Goal: Information Seeking & Learning: Learn about a topic

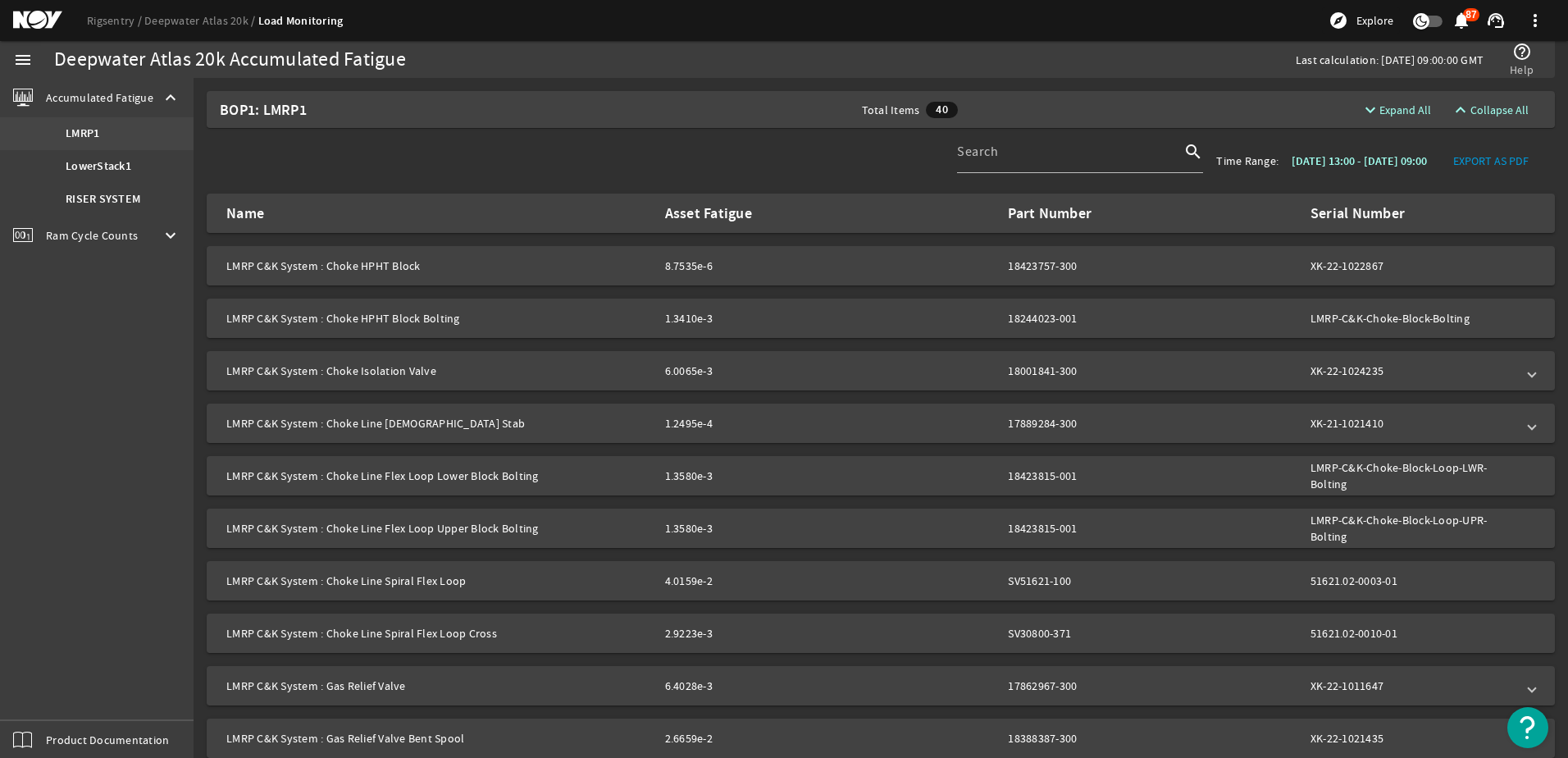
click at [90, 130] on b "LMRP1" at bounding box center [82, 134] width 34 height 17
click at [115, 162] on b "LowerStack1" at bounding box center [98, 166] width 65 height 17
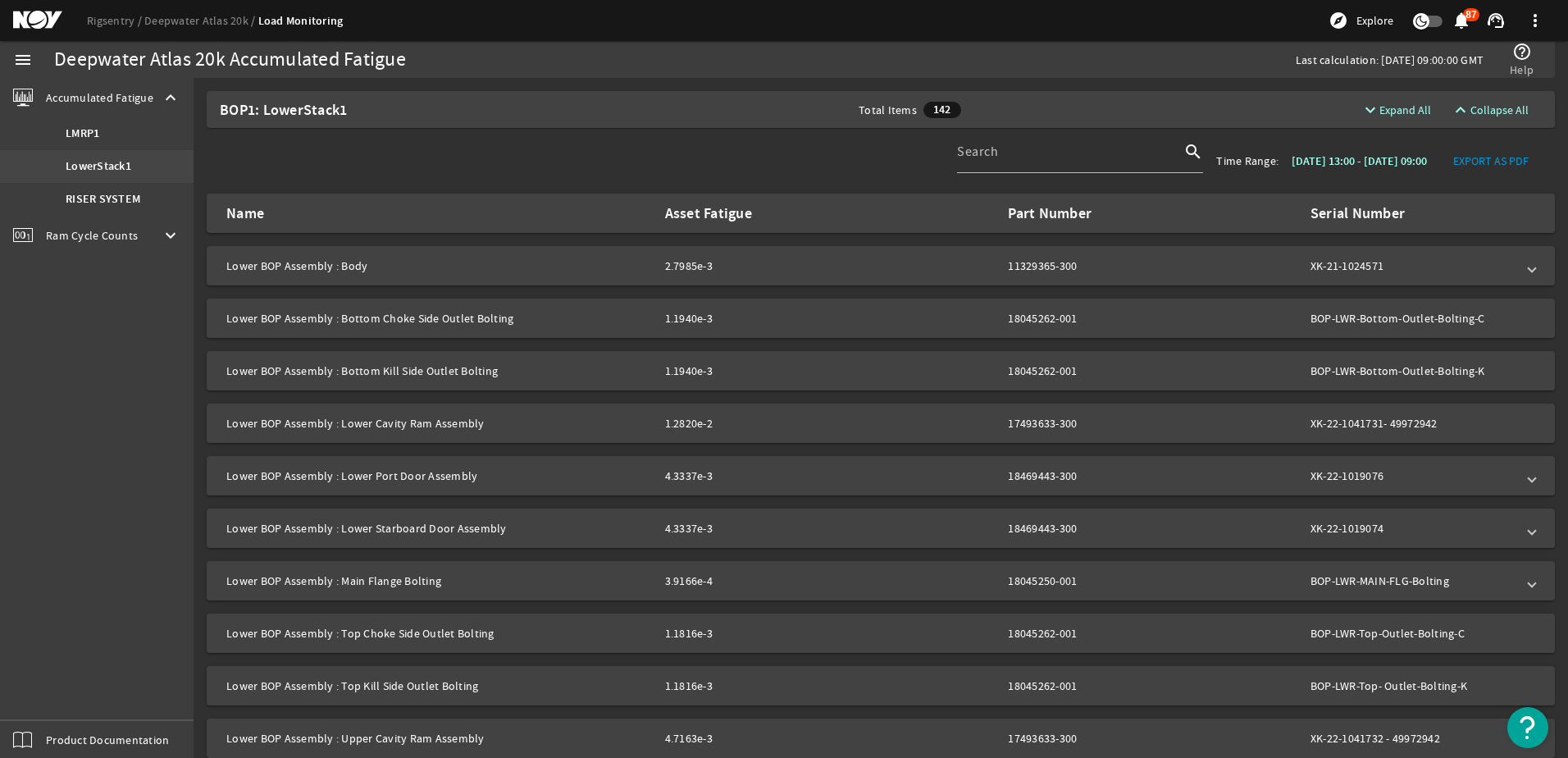
click at [118, 164] on b "LowerStack1" at bounding box center [98, 166] width 65 height 17
click at [98, 232] on span "Ram Cycle Counts" at bounding box center [92, 236] width 92 height 17
click at [1463, 17] on mat-icon "notifications" at bounding box center [1461, 20] width 20 height 20
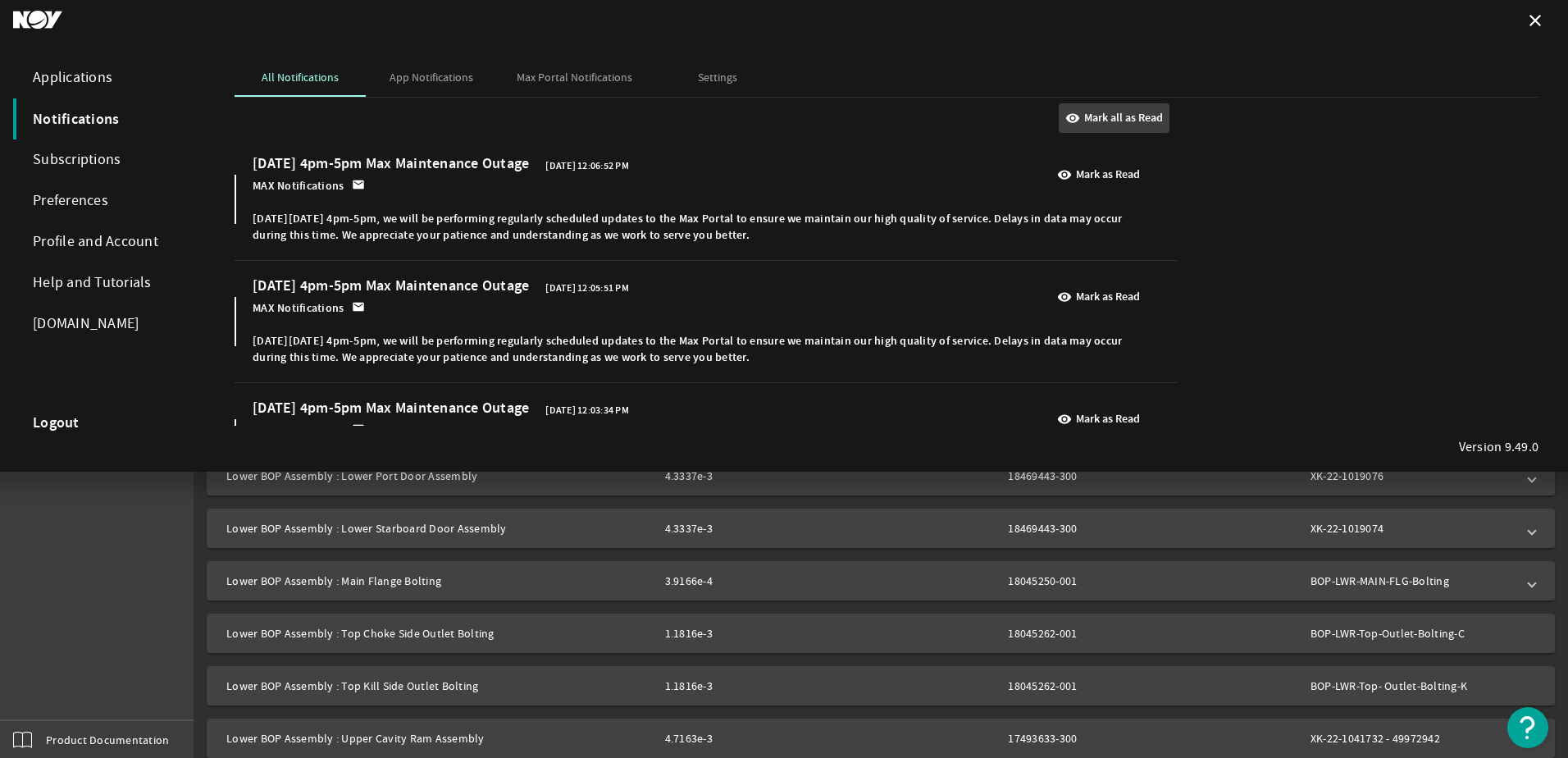
click at [1116, 113] on b "Mark all as Read" at bounding box center [1123, 119] width 78 height 17
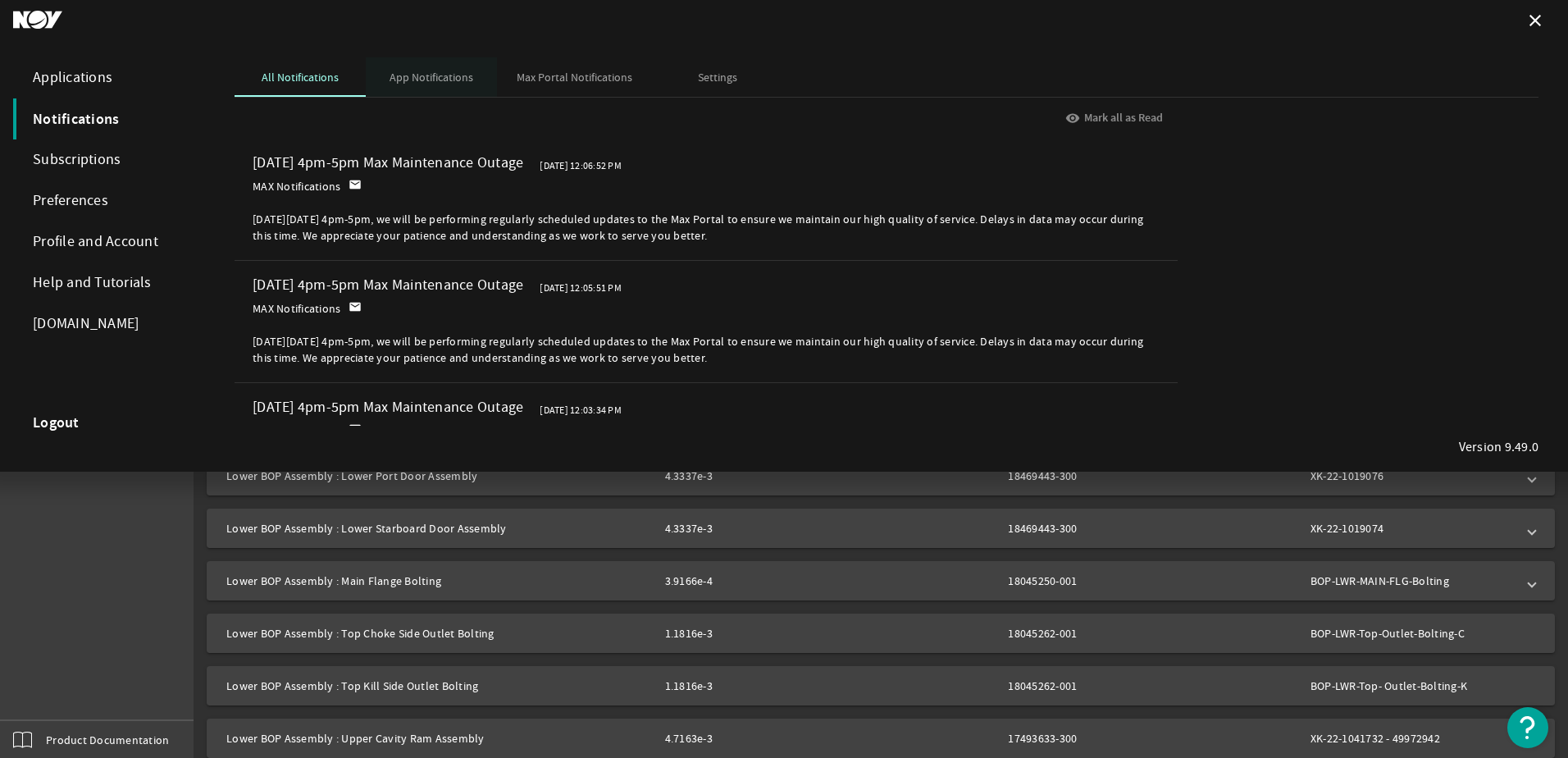
click at [440, 76] on span "App Notifications" at bounding box center [432, 77] width 84 height 11
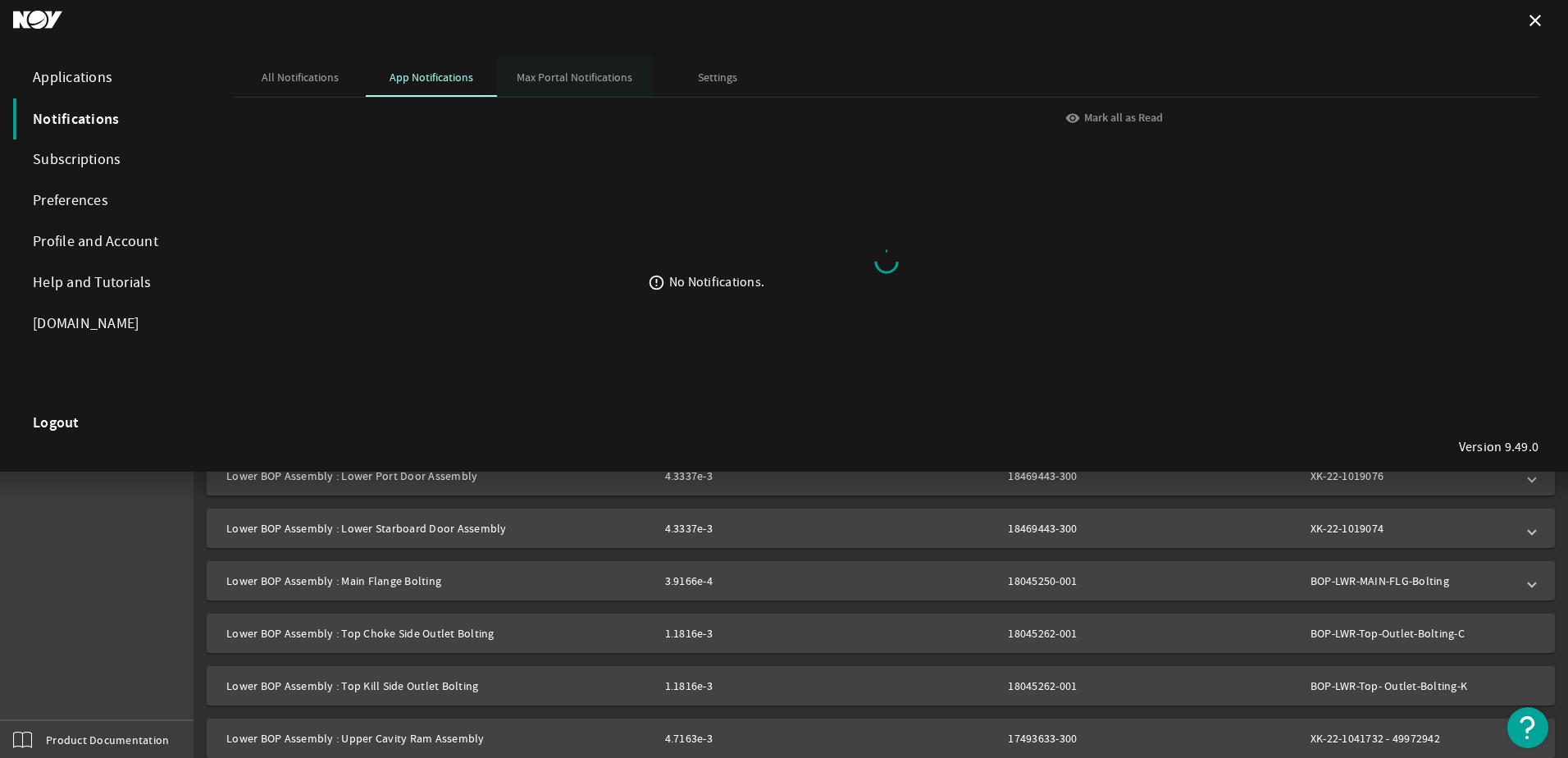
click at [570, 77] on span "Max Portal Notifications" at bounding box center [575, 77] width 116 height 11
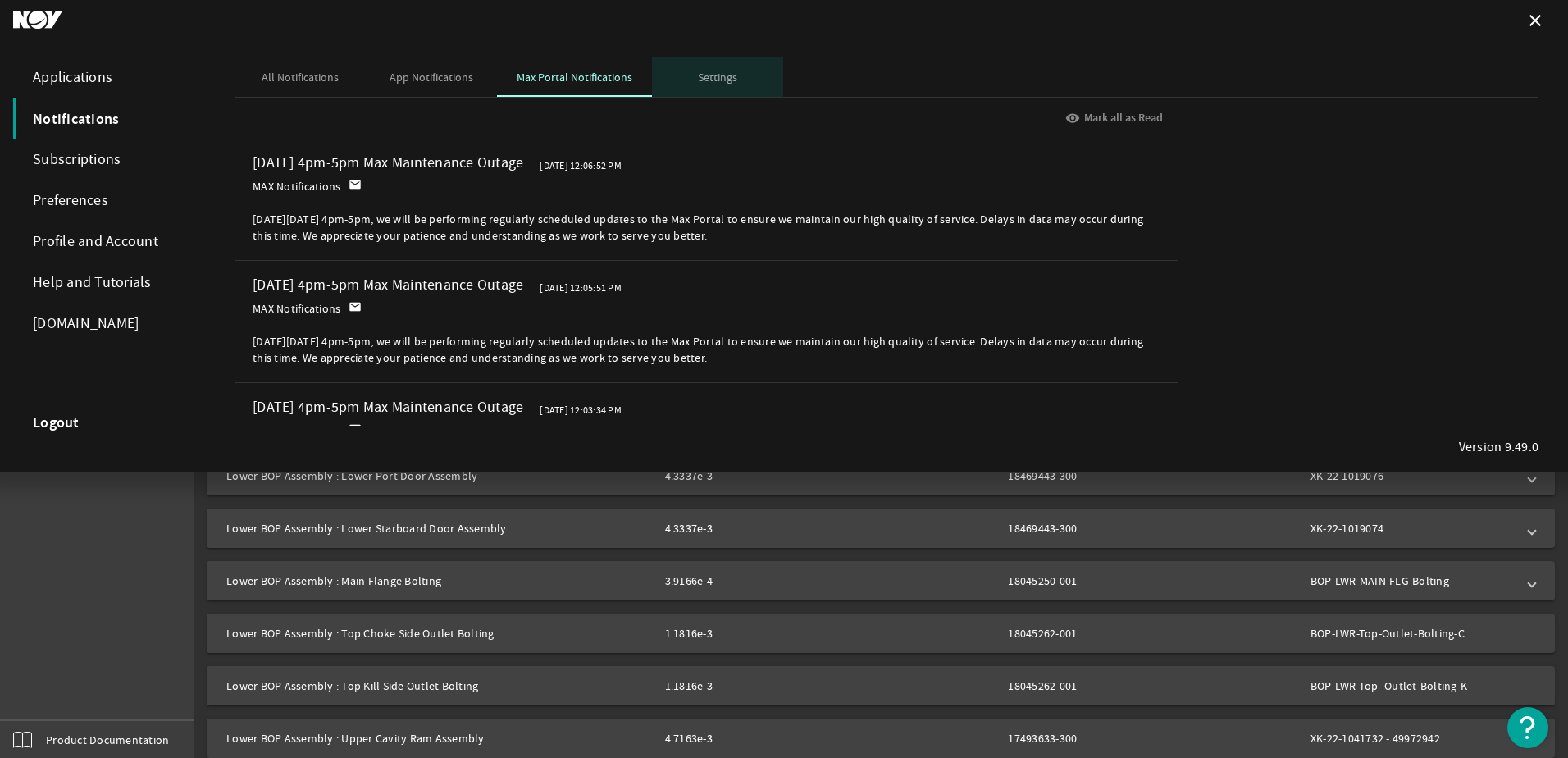
click at [719, 77] on span "Settings" at bounding box center [718, 77] width 39 height 11
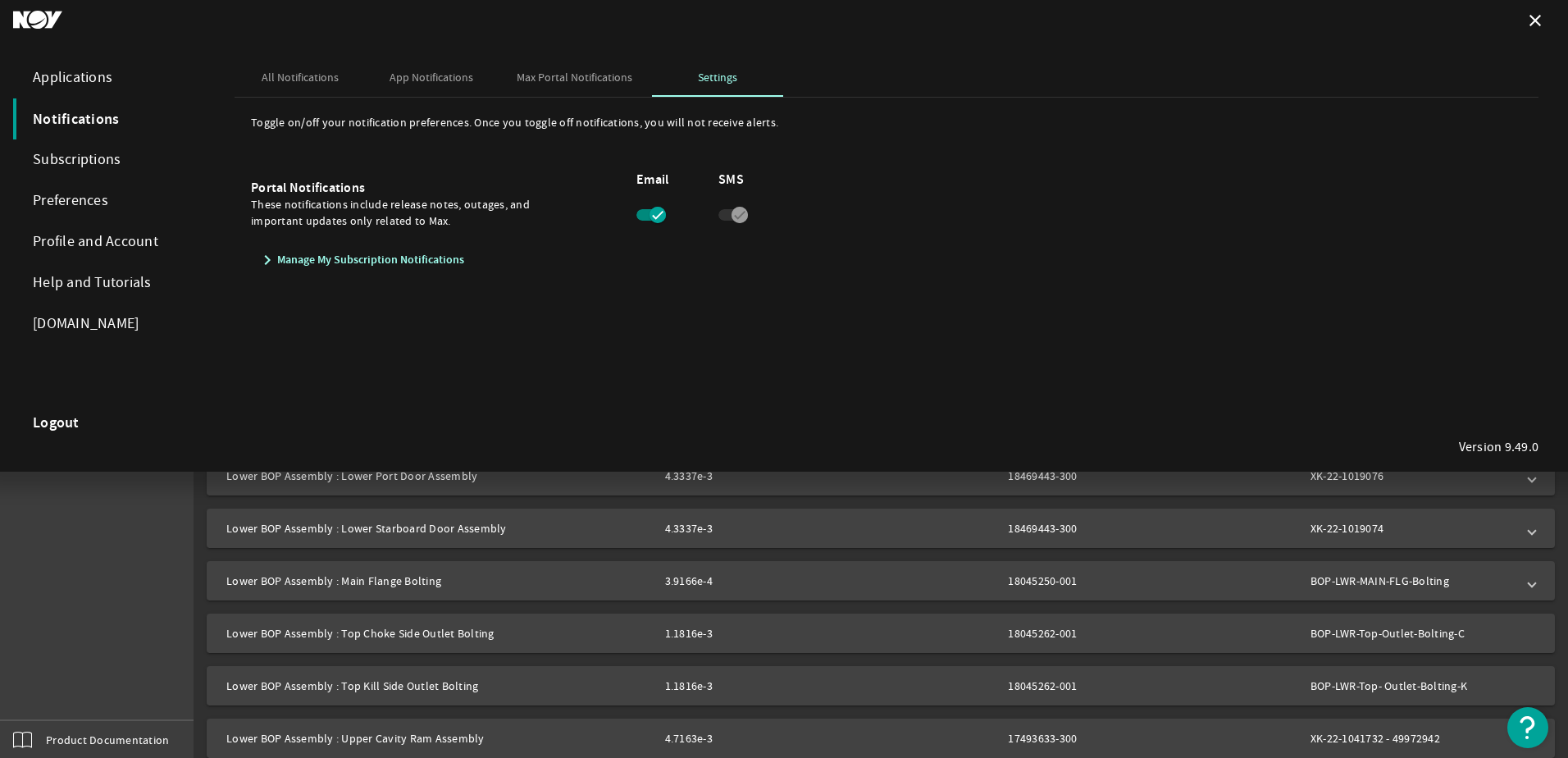
click at [84, 206] on div "Preferences" at bounding box center [107, 201] width 189 height 41
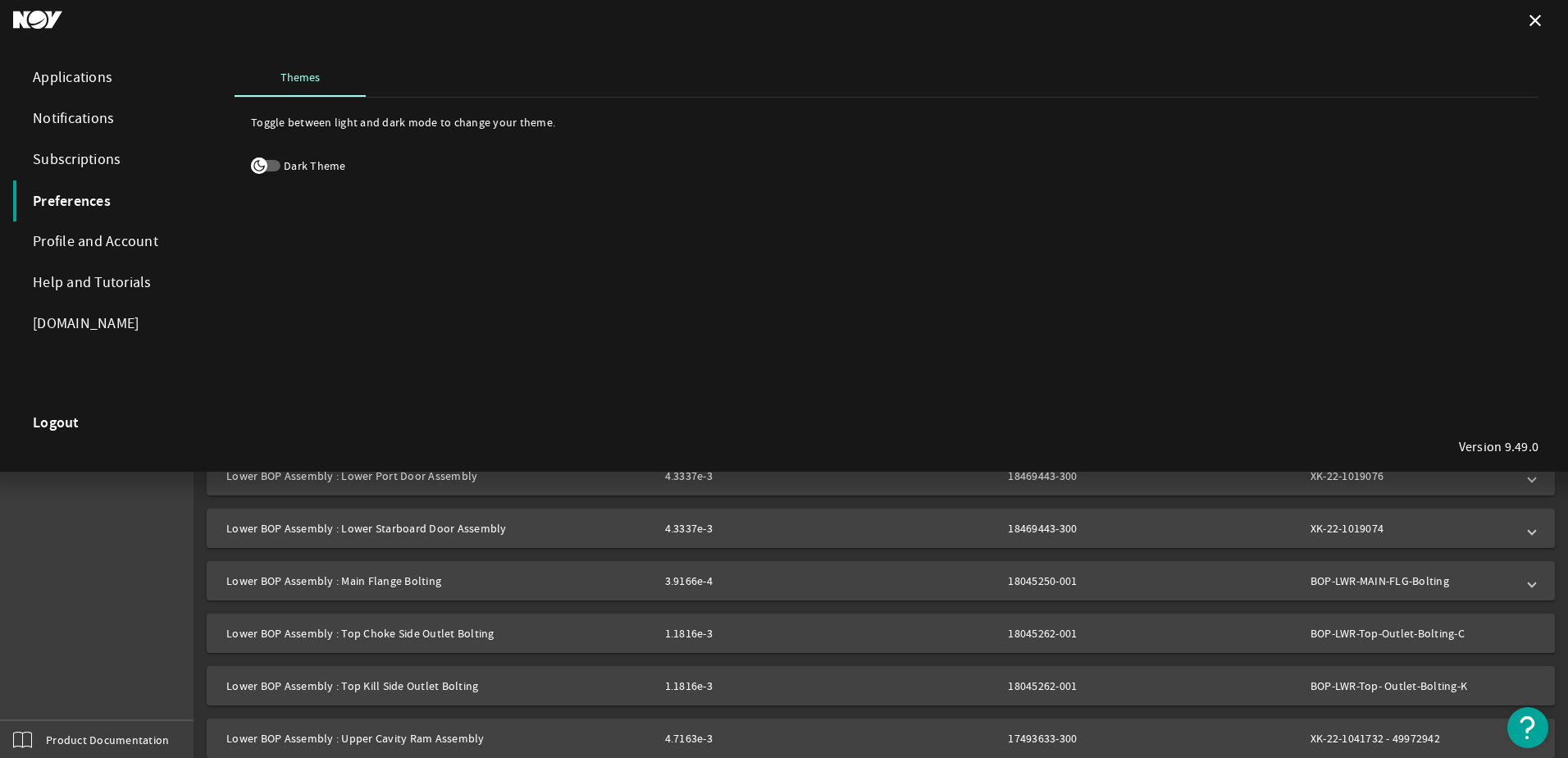
click at [264, 164] on icon "button" at bounding box center [259, 165] width 15 height 15
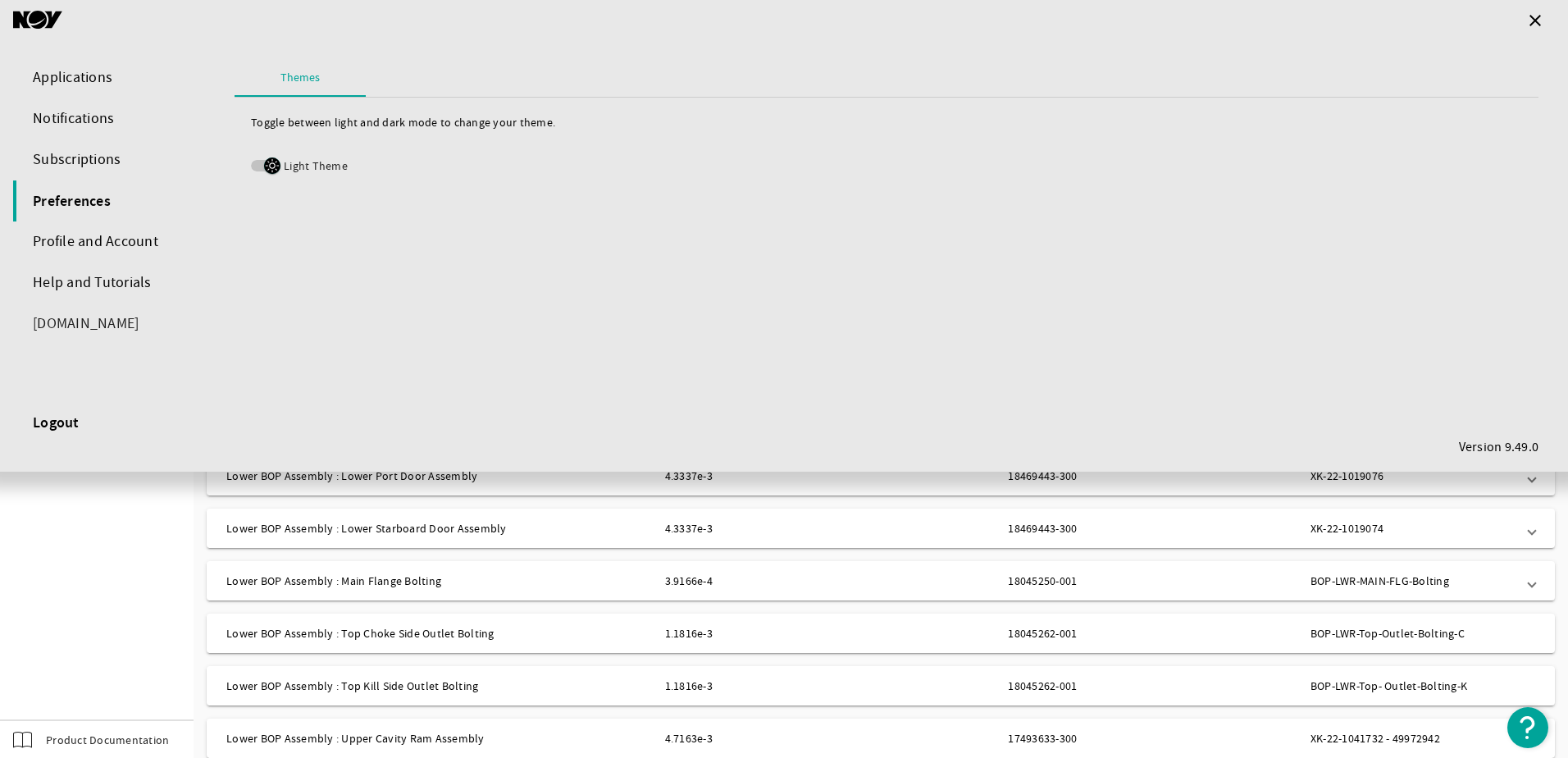
click at [266, 161] on icon "button" at bounding box center [272, 165] width 15 height 15
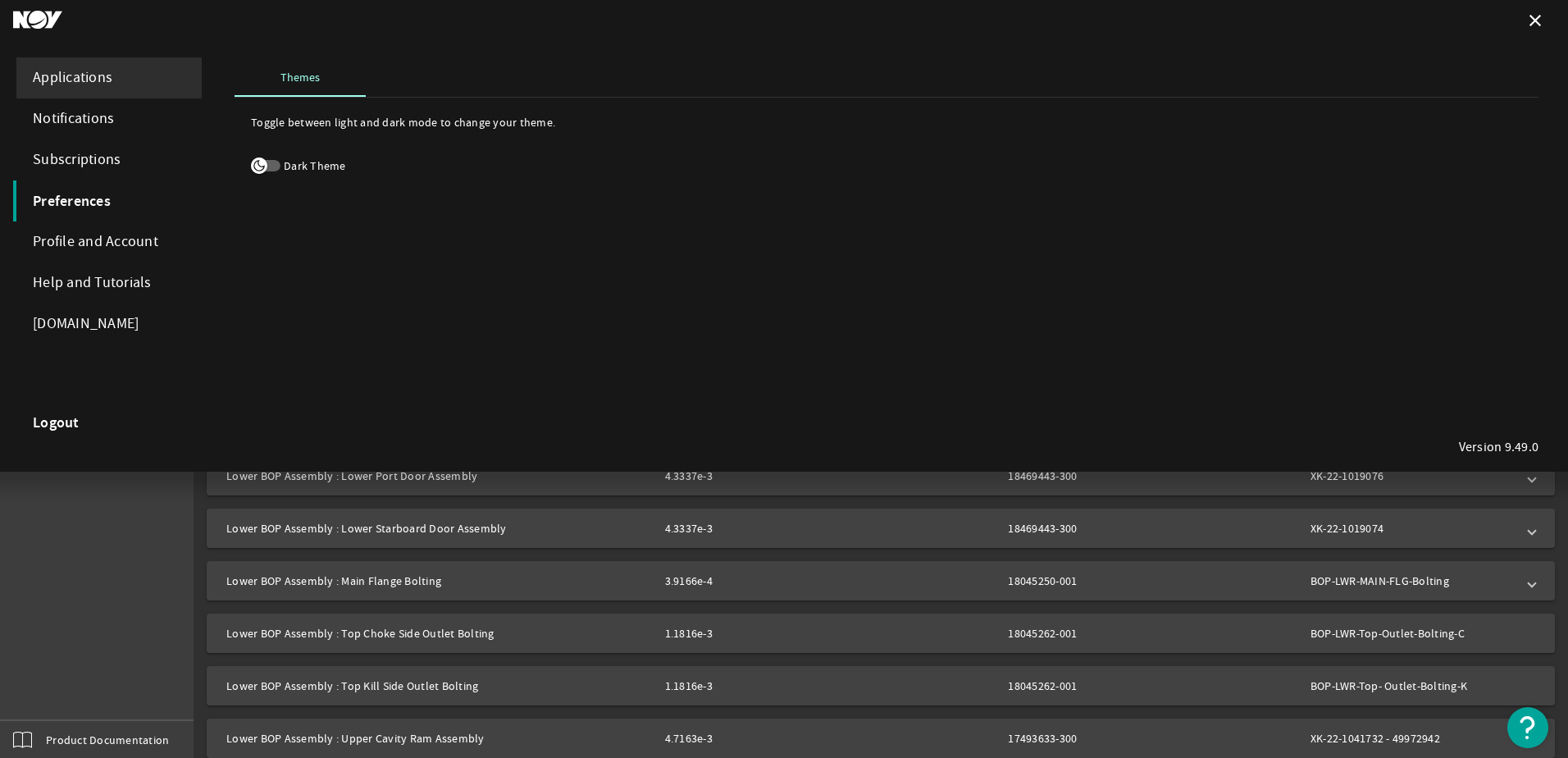
click at [92, 75] on div "Applications" at bounding box center [107, 78] width 189 height 41
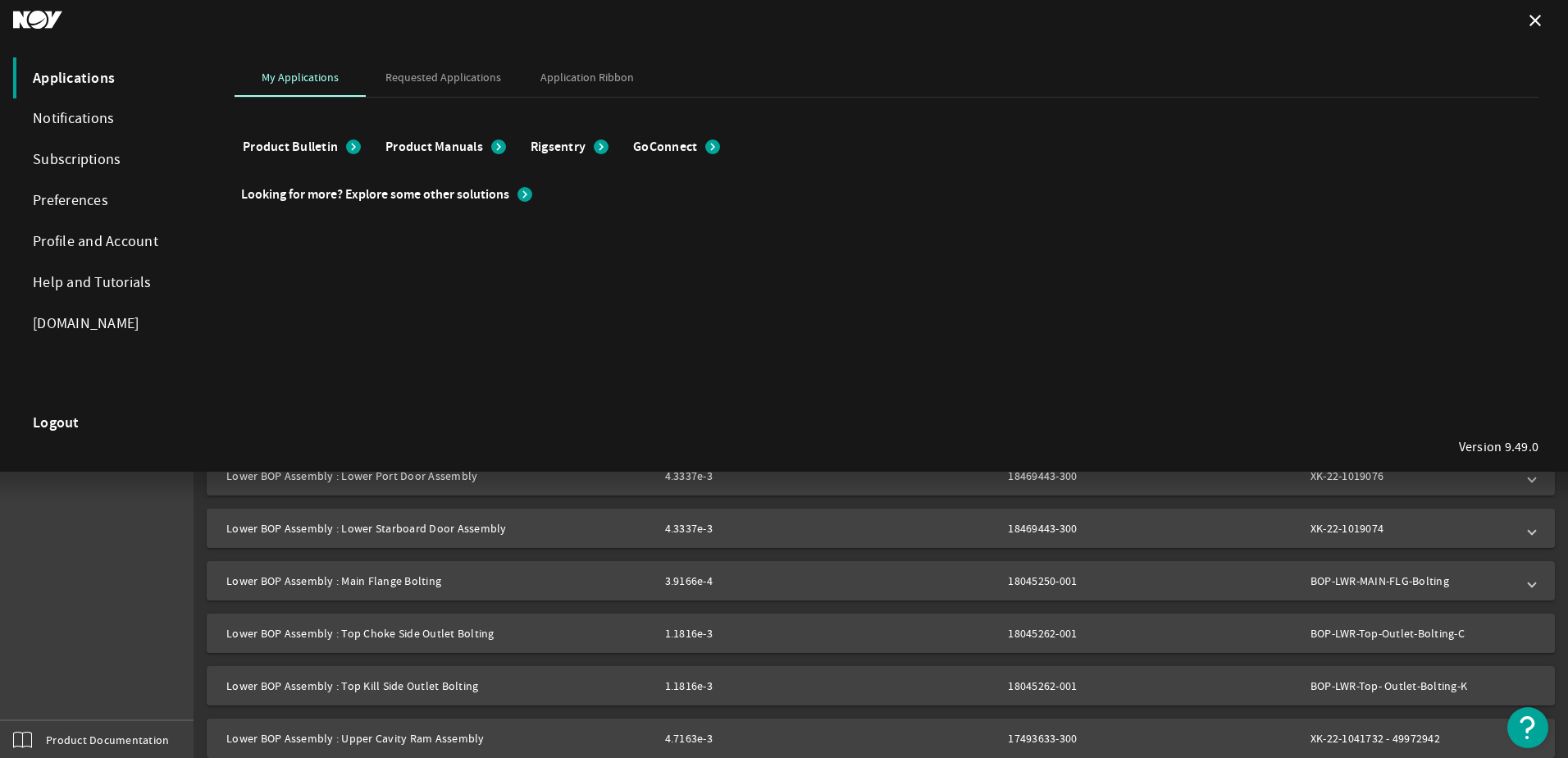
click at [156, 520] on div at bounding box center [784, 379] width 1568 height 758
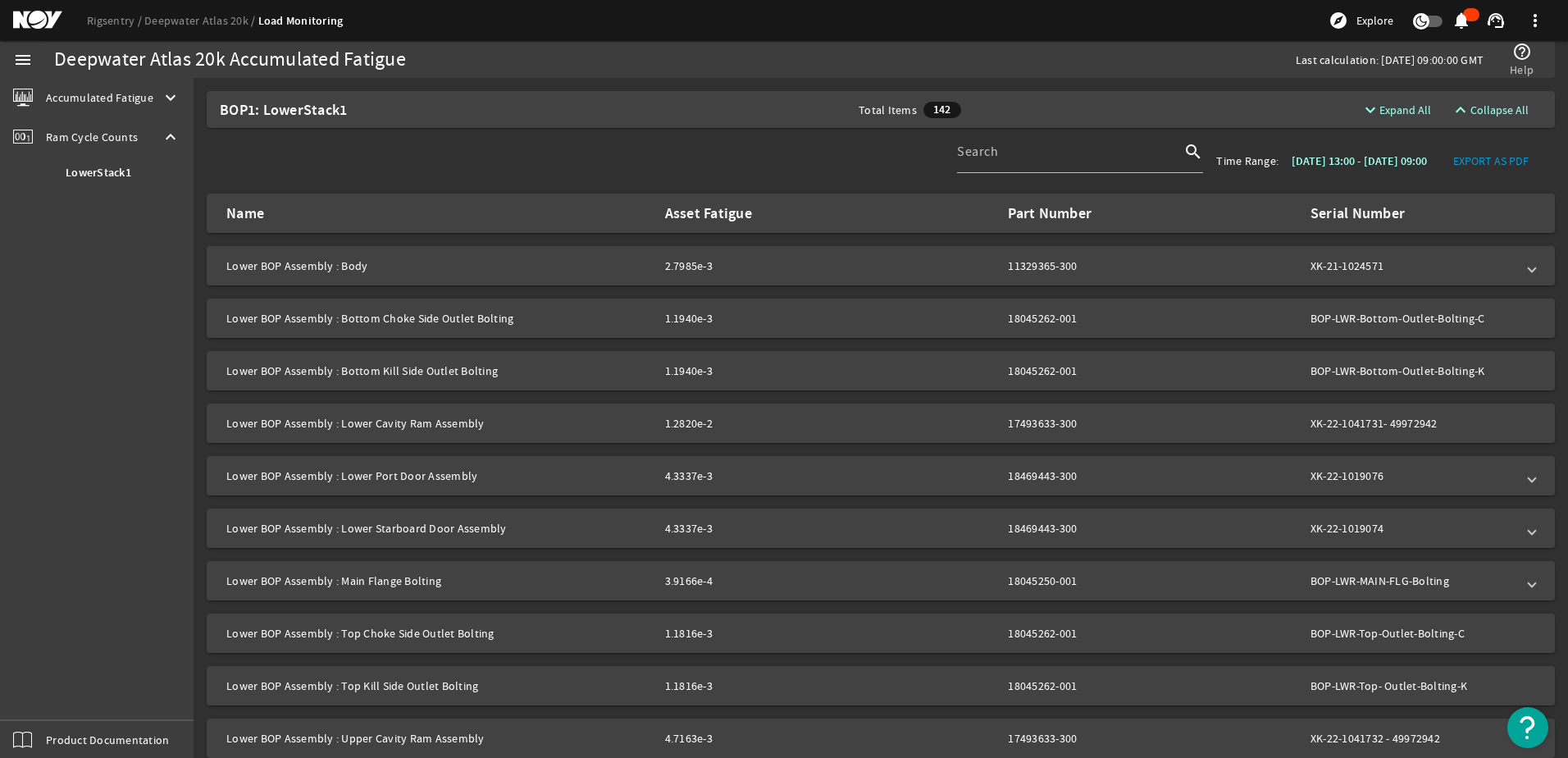
click at [113, 94] on span "Accumulated Fatigue" at bounding box center [99, 98] width 107 height 17
click at [1535, 19] on span at bounding box center [1535, 21] width 39 height 39
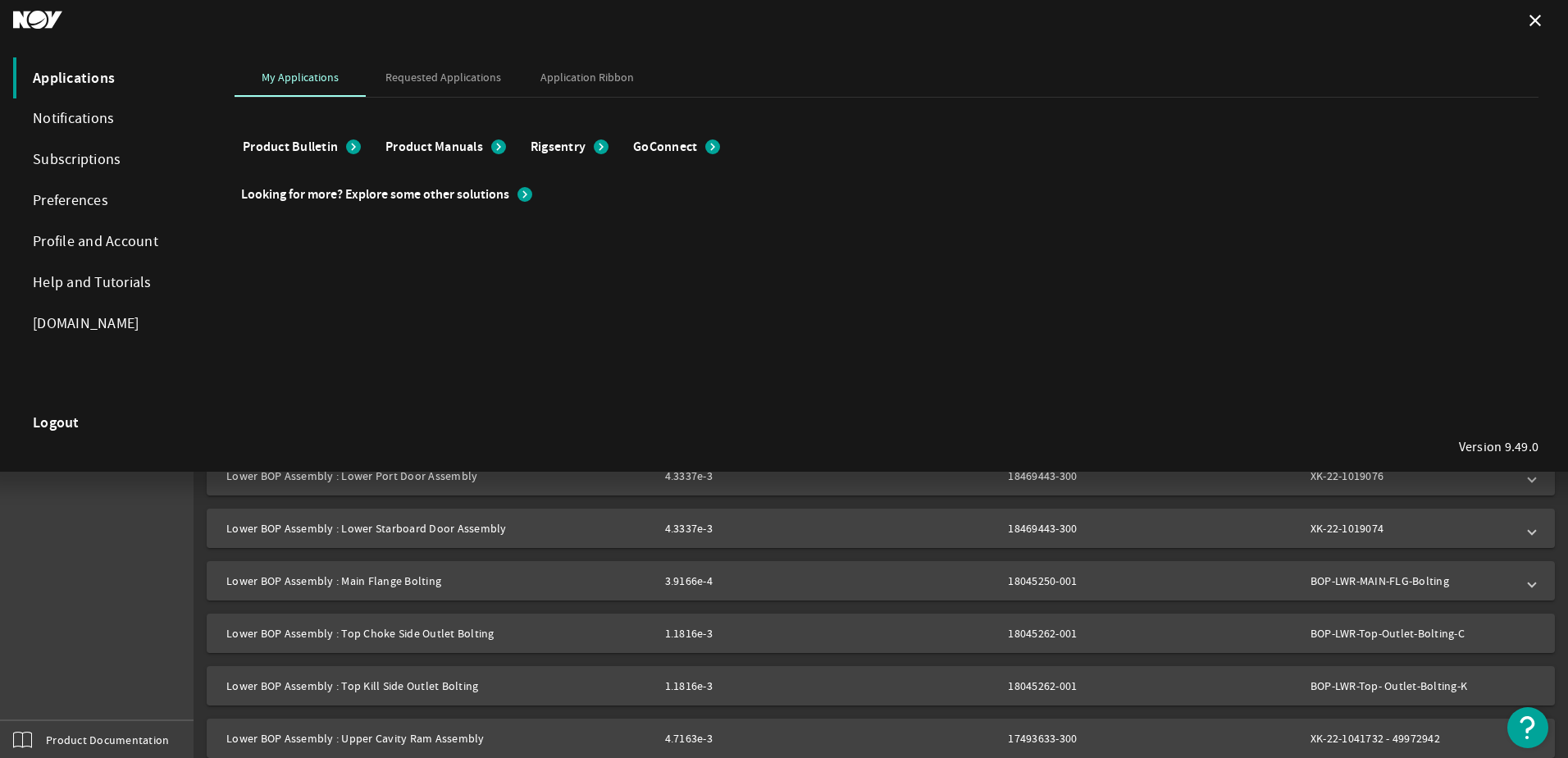
click at [1535, 19] on mat-icon "close" at bounding box center [1534, 20] width 20 height 20
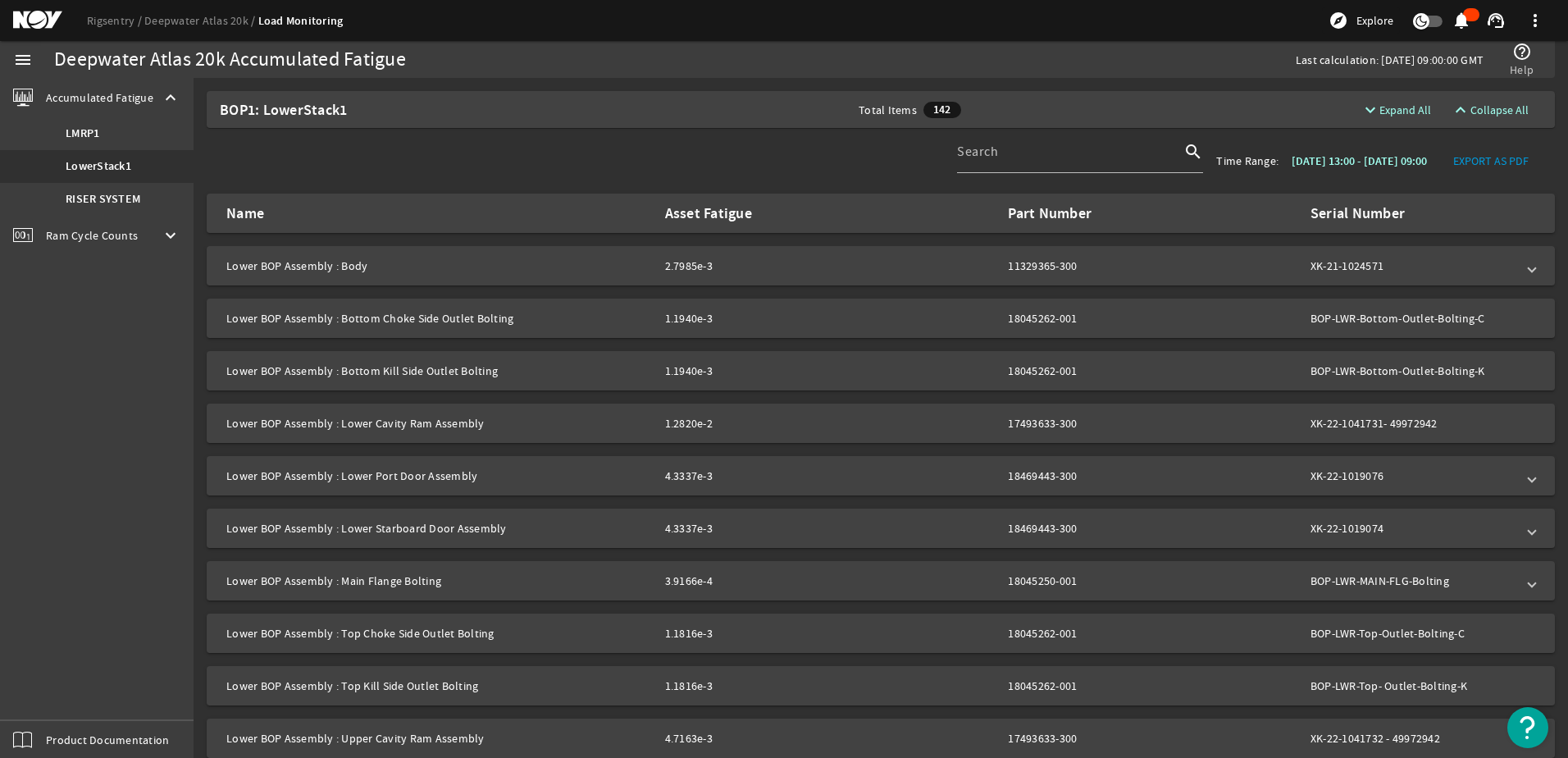
click at [1496, 19] on mat-icon "support_agent" at bounding box center [1495, 20] width 20 height 20
click at [1496, 19] on div at bounding box center [784, 379] width 1568 height 758
click at [92, 738] on span "Product Documentation" at bounding box center [107, 740] width 123 height 17
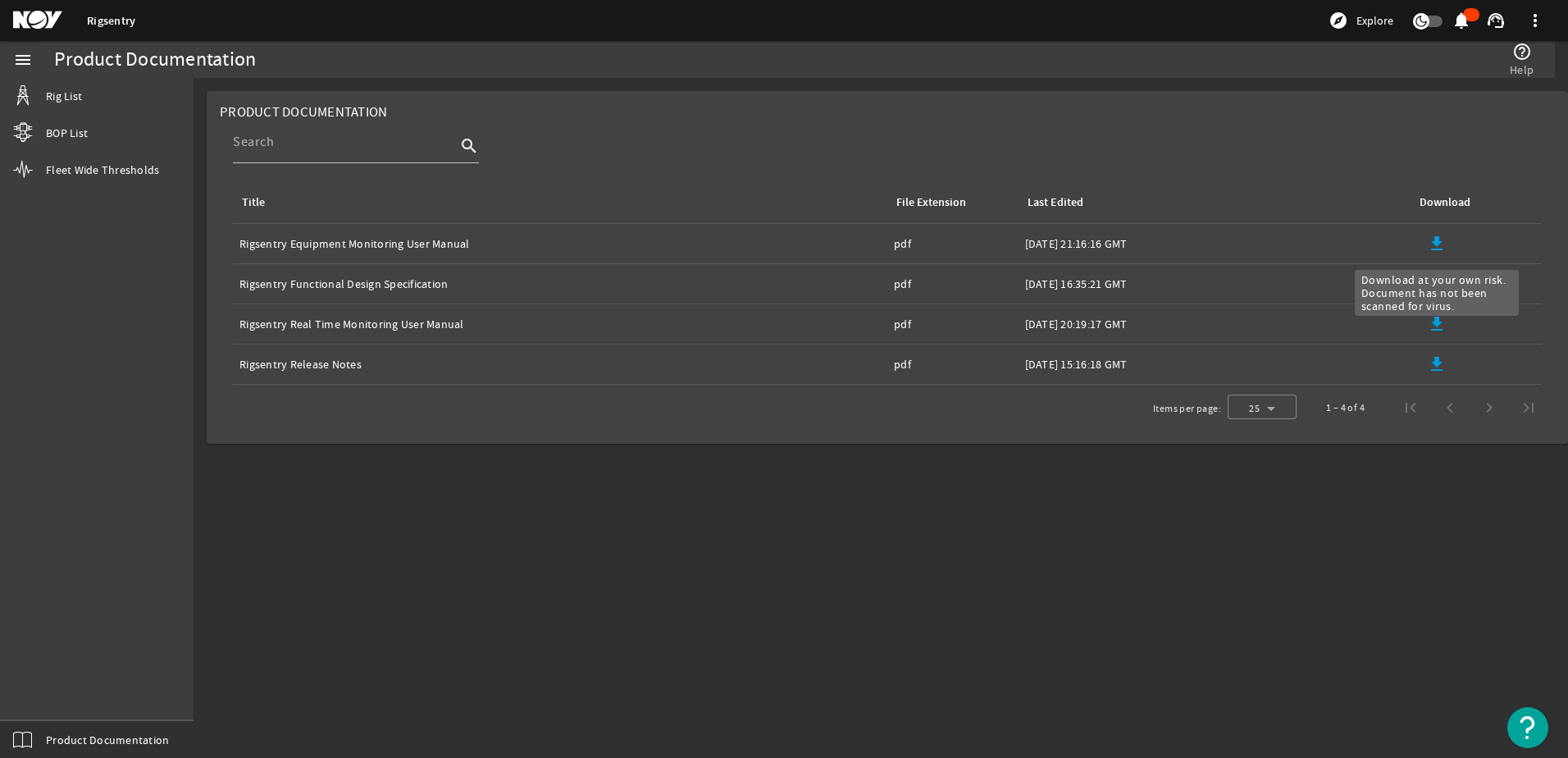
click at [1437, 245] on mat-icon "file_download" at bounding box center [1436, 243] width 20 height 20
click at [1437, 324] on mat-icon "file_download" at bounding box center [1436, 323] width 20 height 20
click at [81, 95] on span "Rig List" at bounding box center [64, 96] width 36 height 17
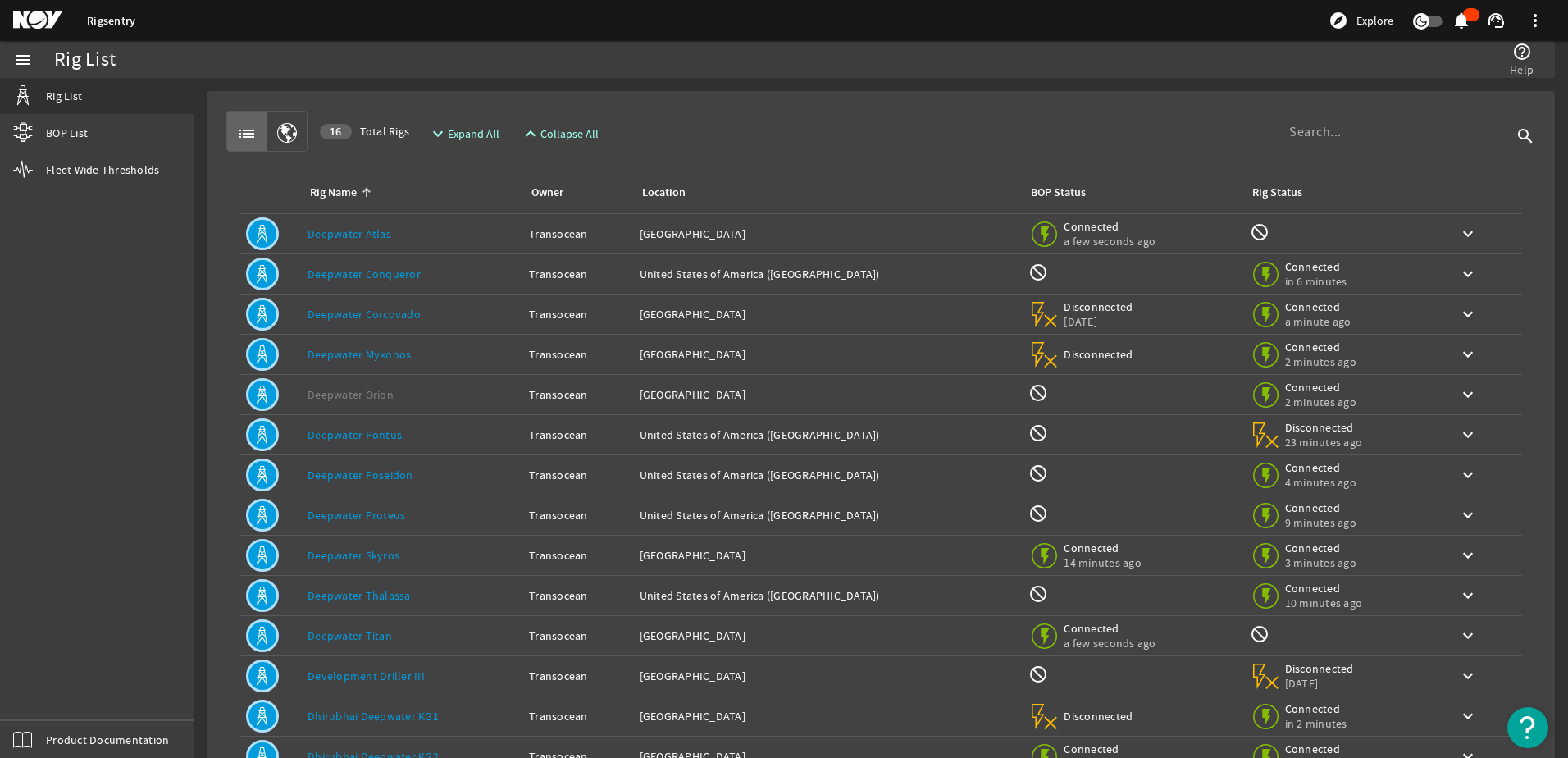
click at [351, 233] on link "Deepwater Atlas" at bounding box center [349, 234] width 84 height 15
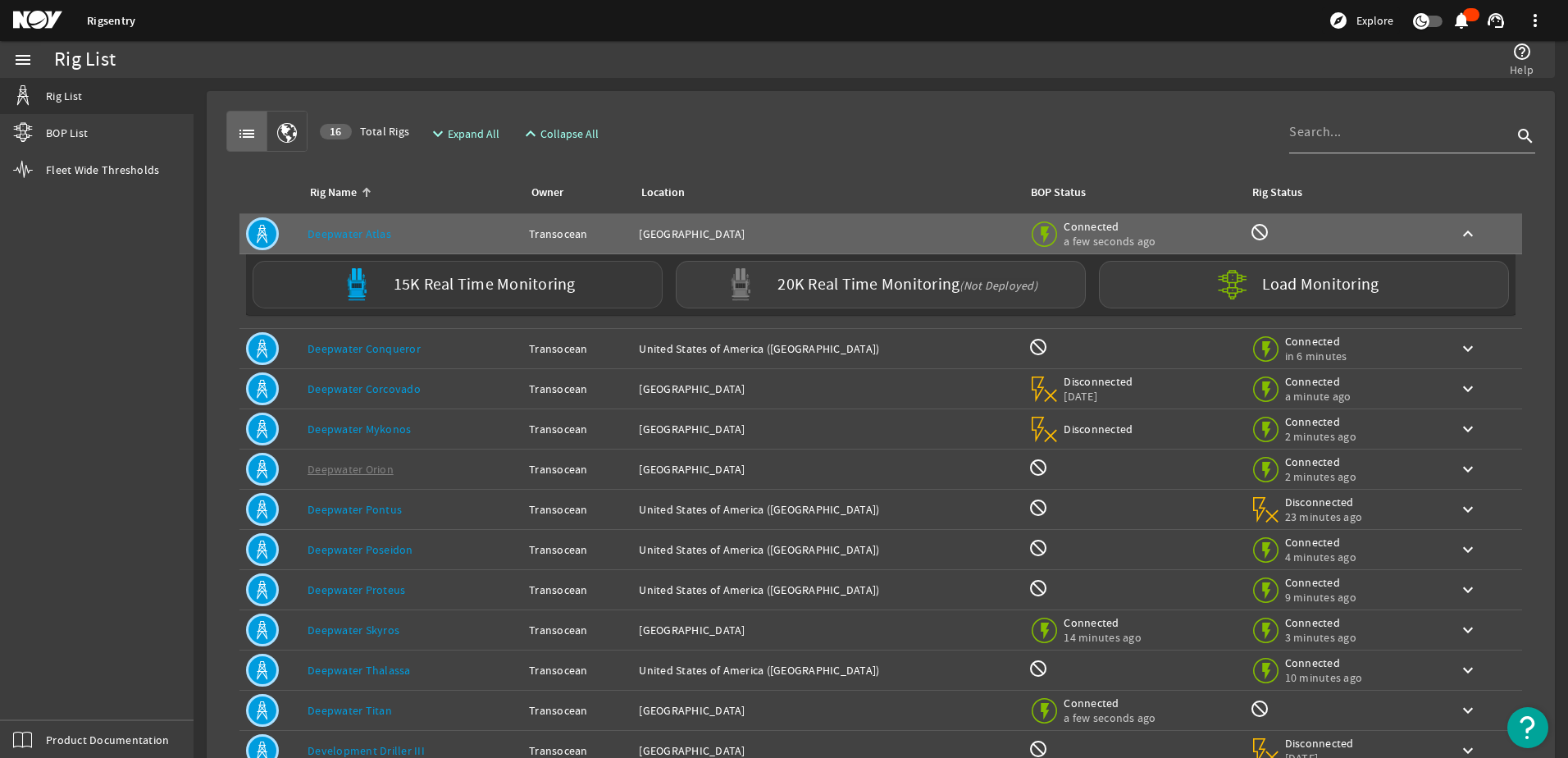
click at [520, 289] on label "15K Real Time Monitoring" at bounding box center [484, 285] width 182 height 17
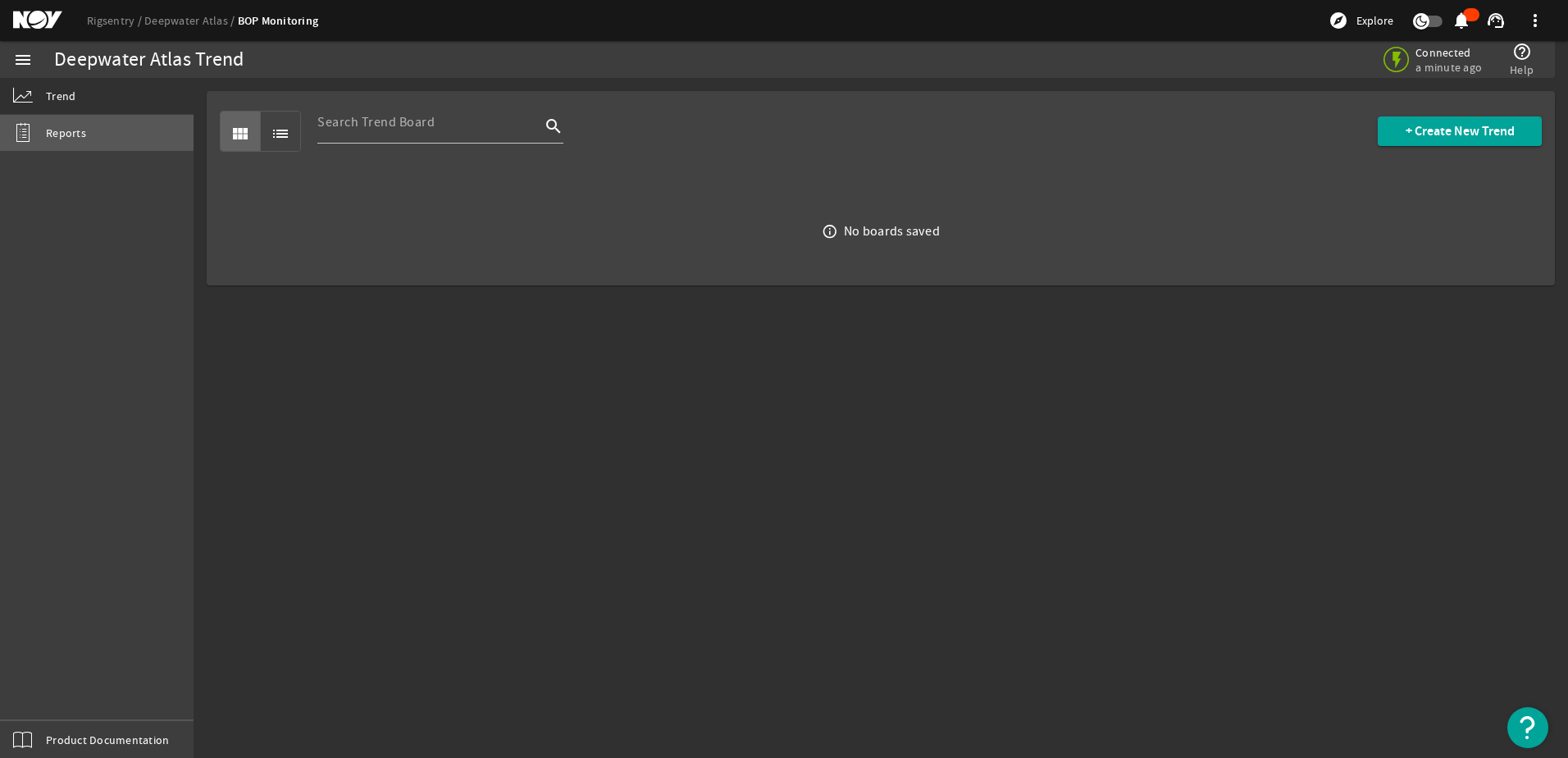
click at [80, 130] on span "Reports" at bounding box center [65, 133] width 40 height 17
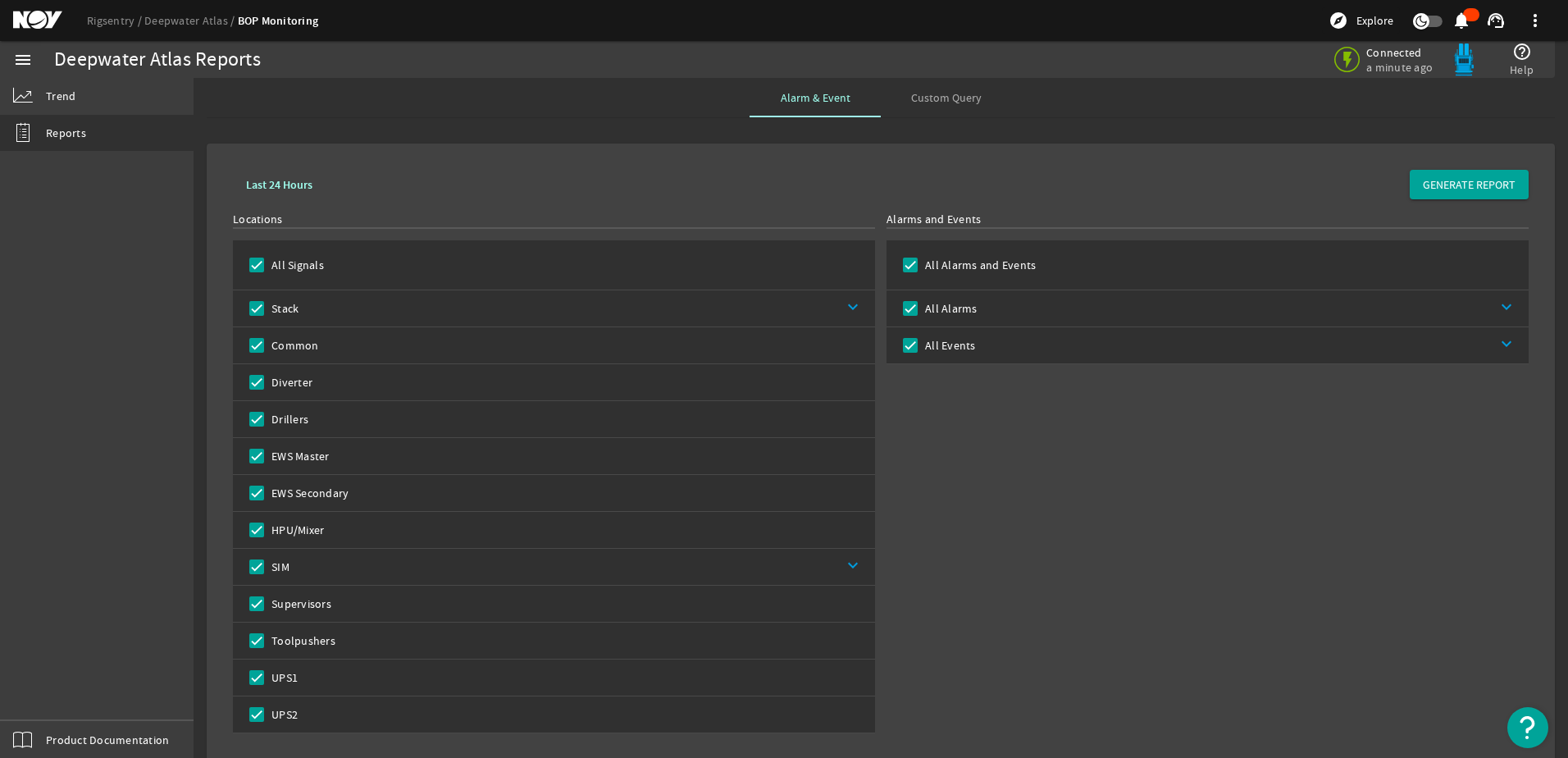
click at [309, 264] on label "All Signals" at bounding box center [296, 265] width 56 height 17
click at [268, 264] on input "All Signals" at bounding box center [256, 265] width 23 height 23
click at [309, 264] on label "All Signals" at bounding box center [296, 265] width 56 height 17
click at [268, 264] on input "All Signals" at bounding box center [256, 265] width 23 height 23
click at [934, 100] on span "Custom Query" at bounding box center [946, 97] width 70 height 11
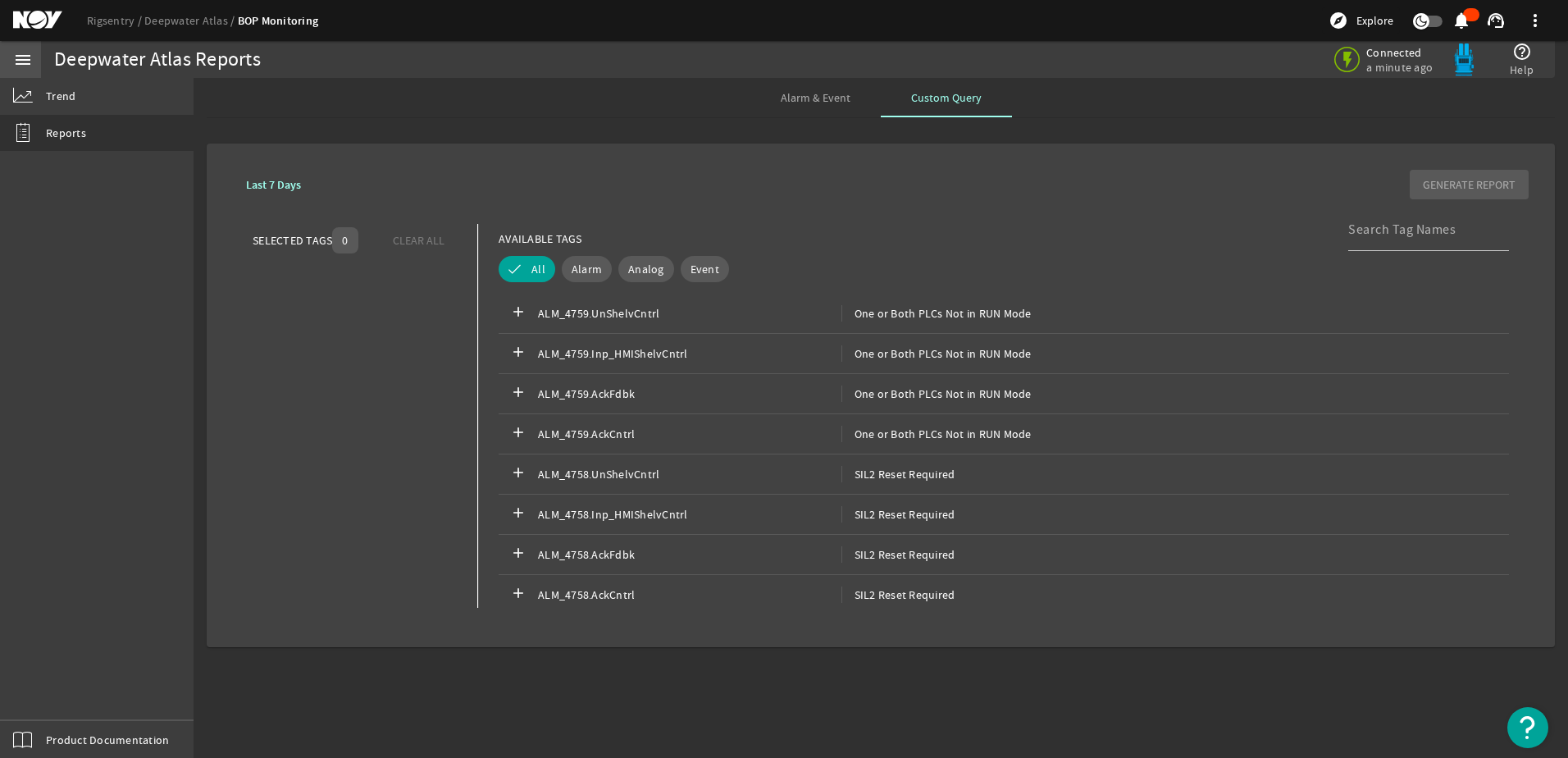
click at [23, 63] on mat-icon "menu" at bounding box center [22, 60] width 20 height 20
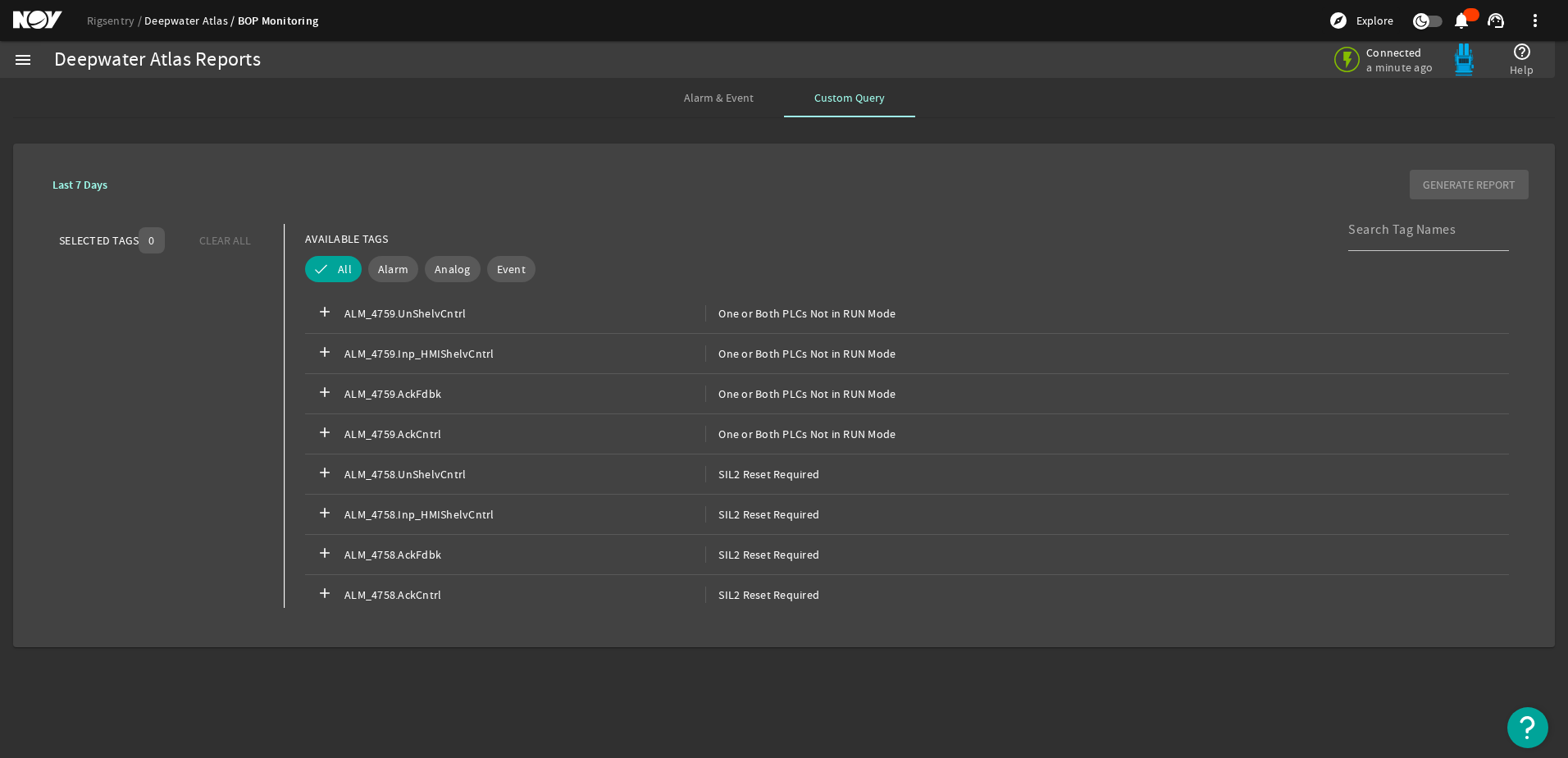
click at [184, 22] on link "Deepwater Atlas" at bounding box center [191, 21] width 93 height 15
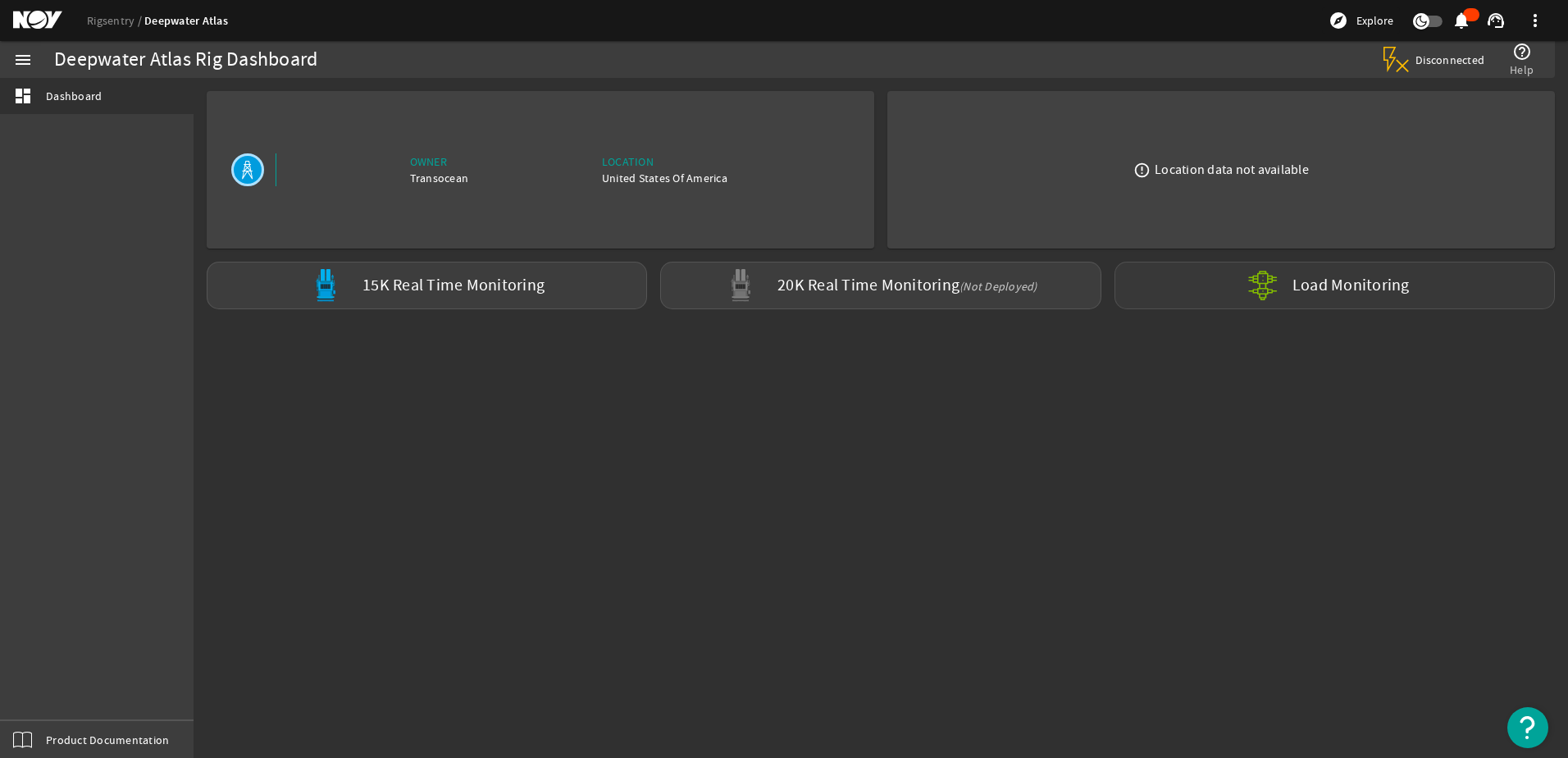
click at [1302, 290] on mat-icon at bounding box center [1276, 285] width 59 height 59
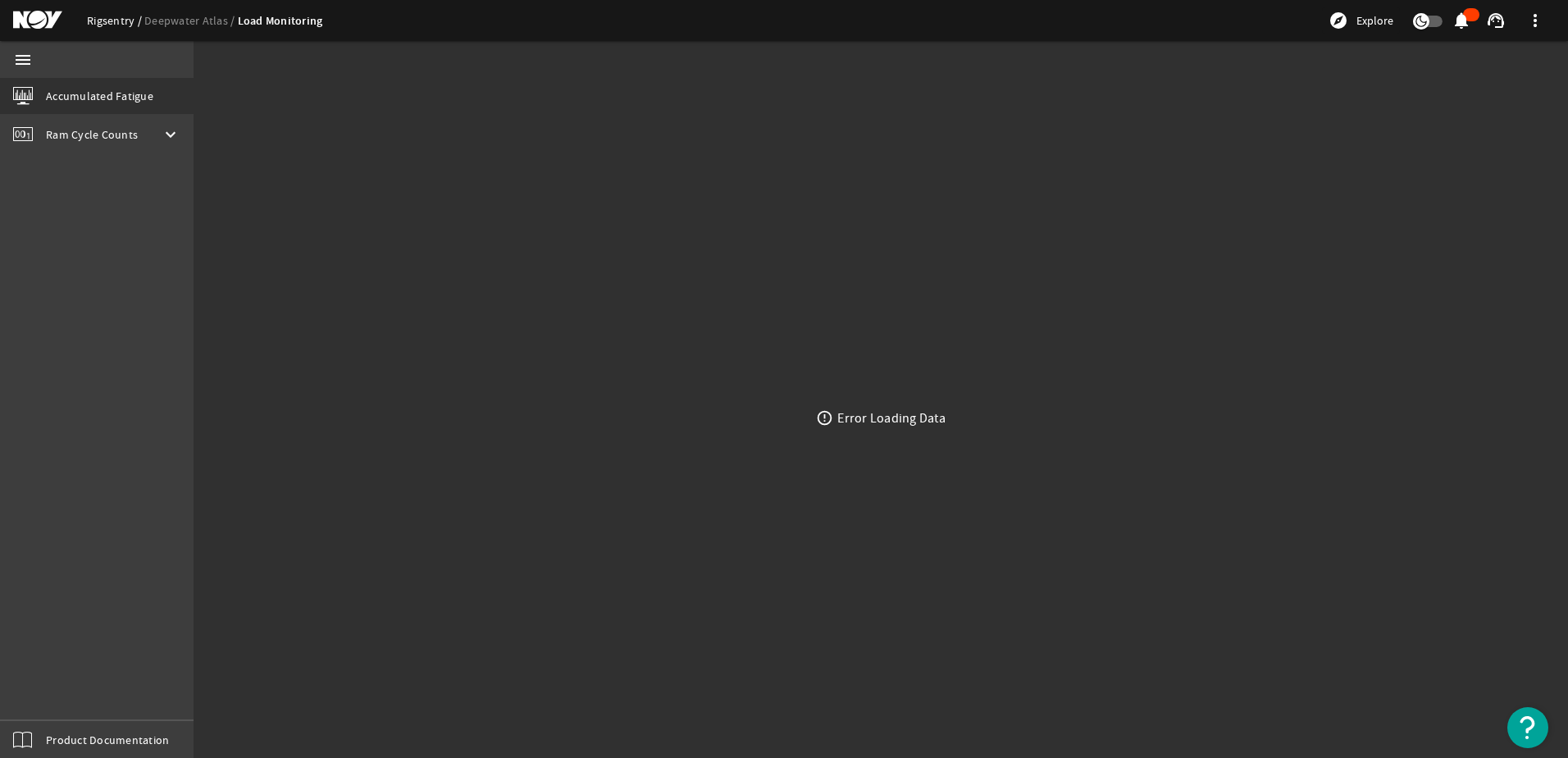
click at [103, 24] on link "Rigsentry" at bounding box center [115, 21] width 57 height 15
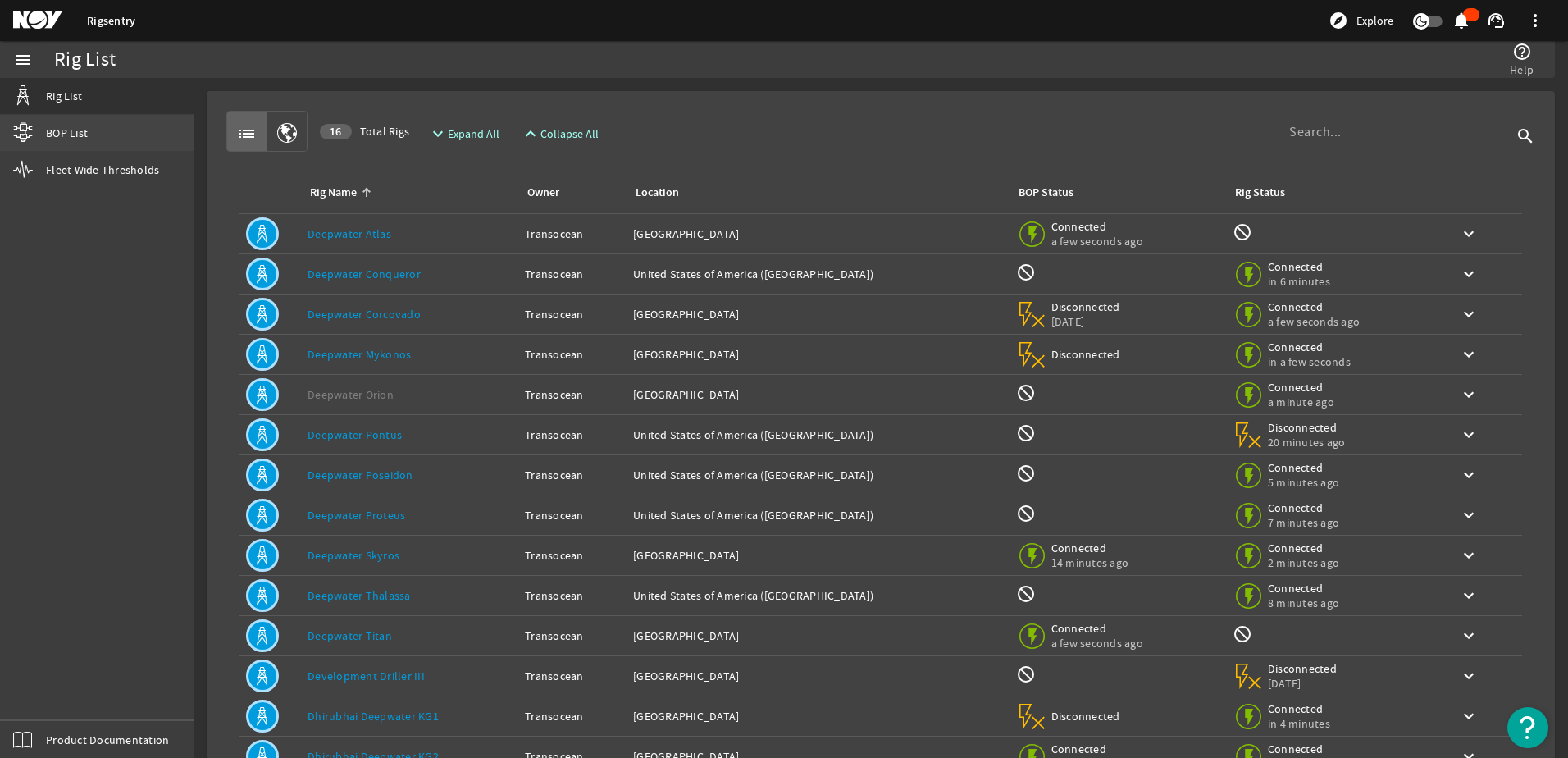
click at [77, 136] on span "BOP List" at bounding box center [66, 133] width 42 height 17
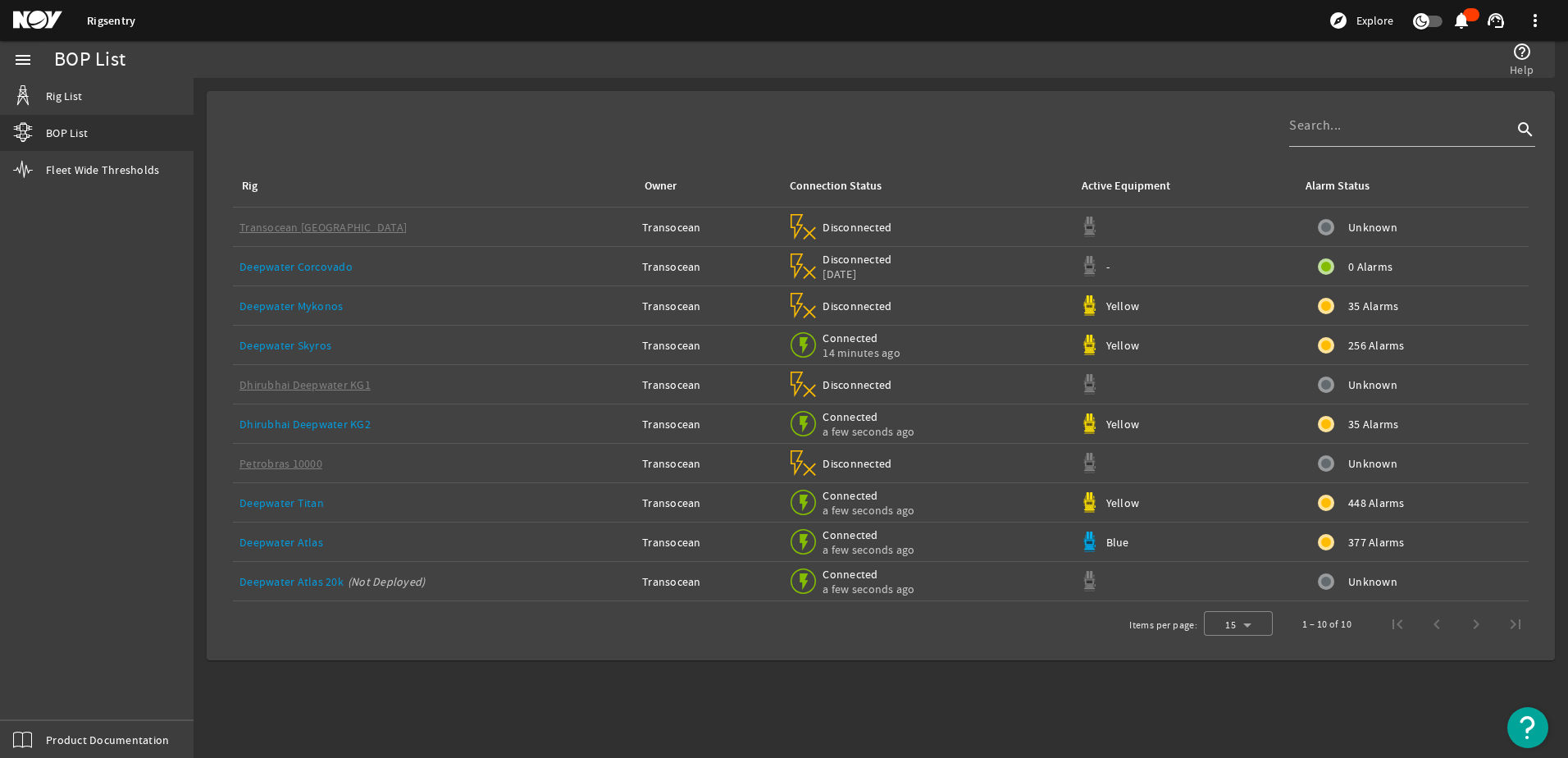
click at [292, 538] on link "Deepwater Atlas" at bounding box center [281, 542] width 84 height 15
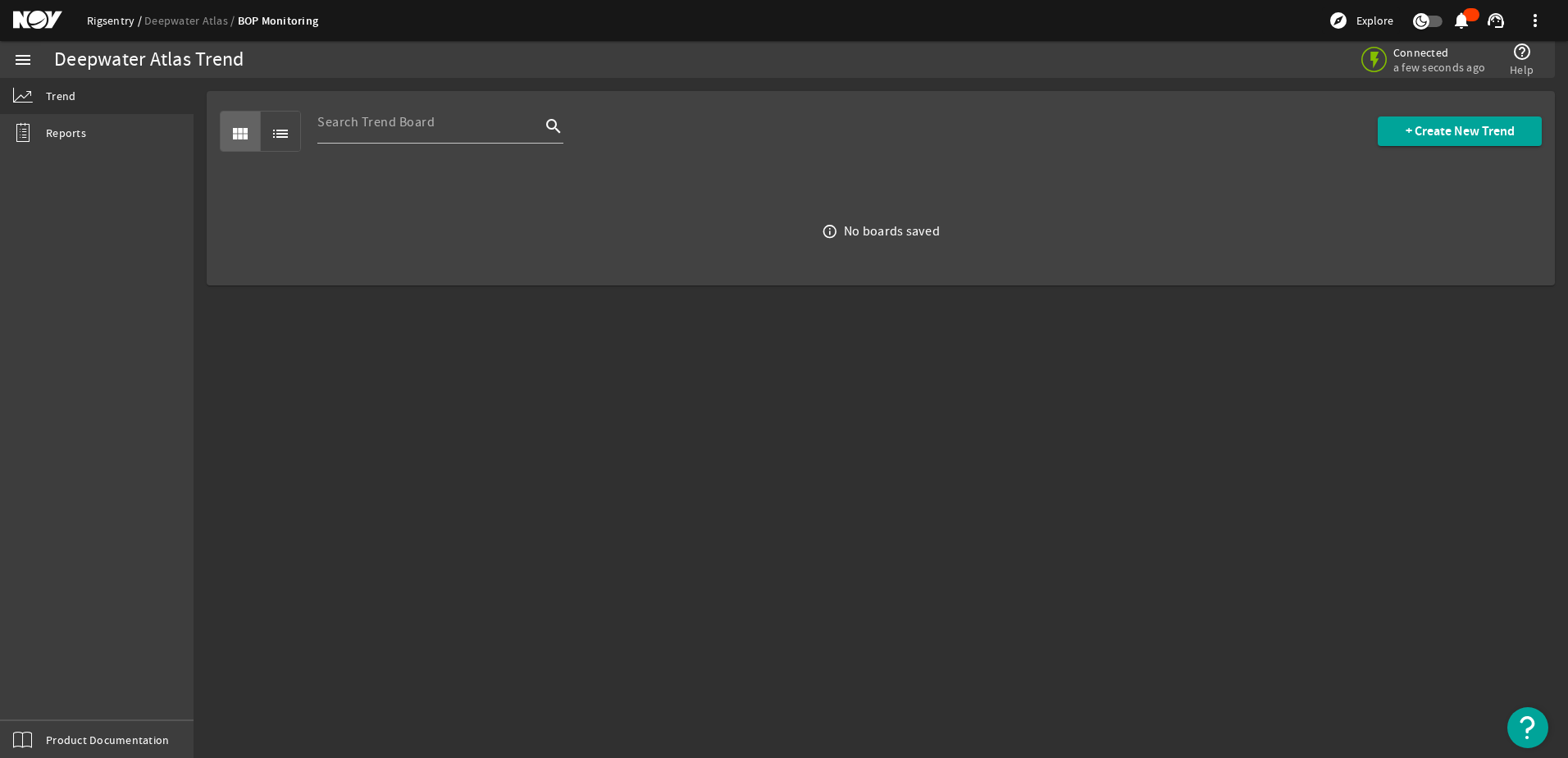
click at [116, 21] on link "Rigsentry" at bounding box center [115, 21] width 57 height 15
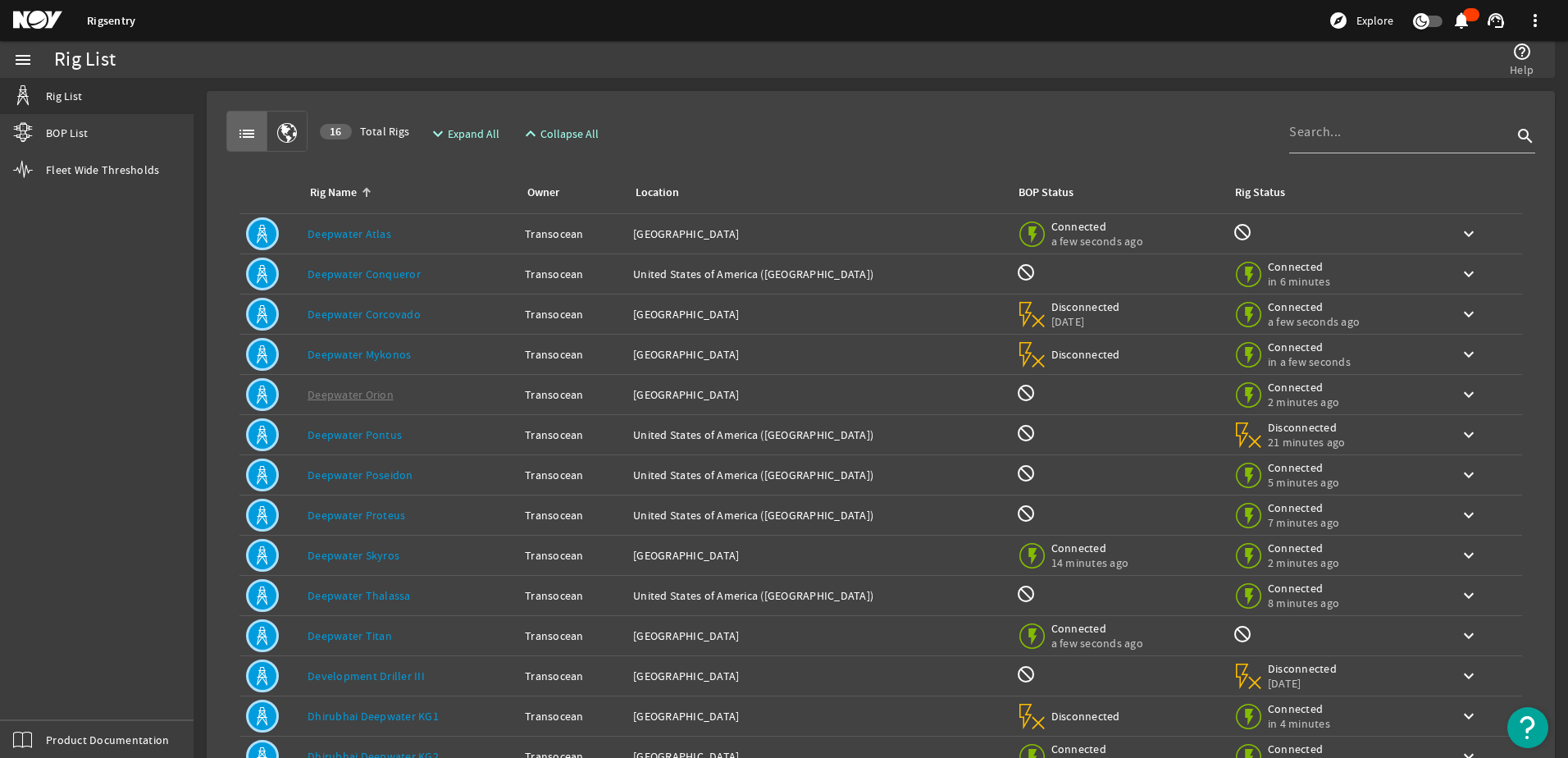
click at [339, 233] on link "Deepwater Atlas" at bounding box center [349, 234] width 84 height 15
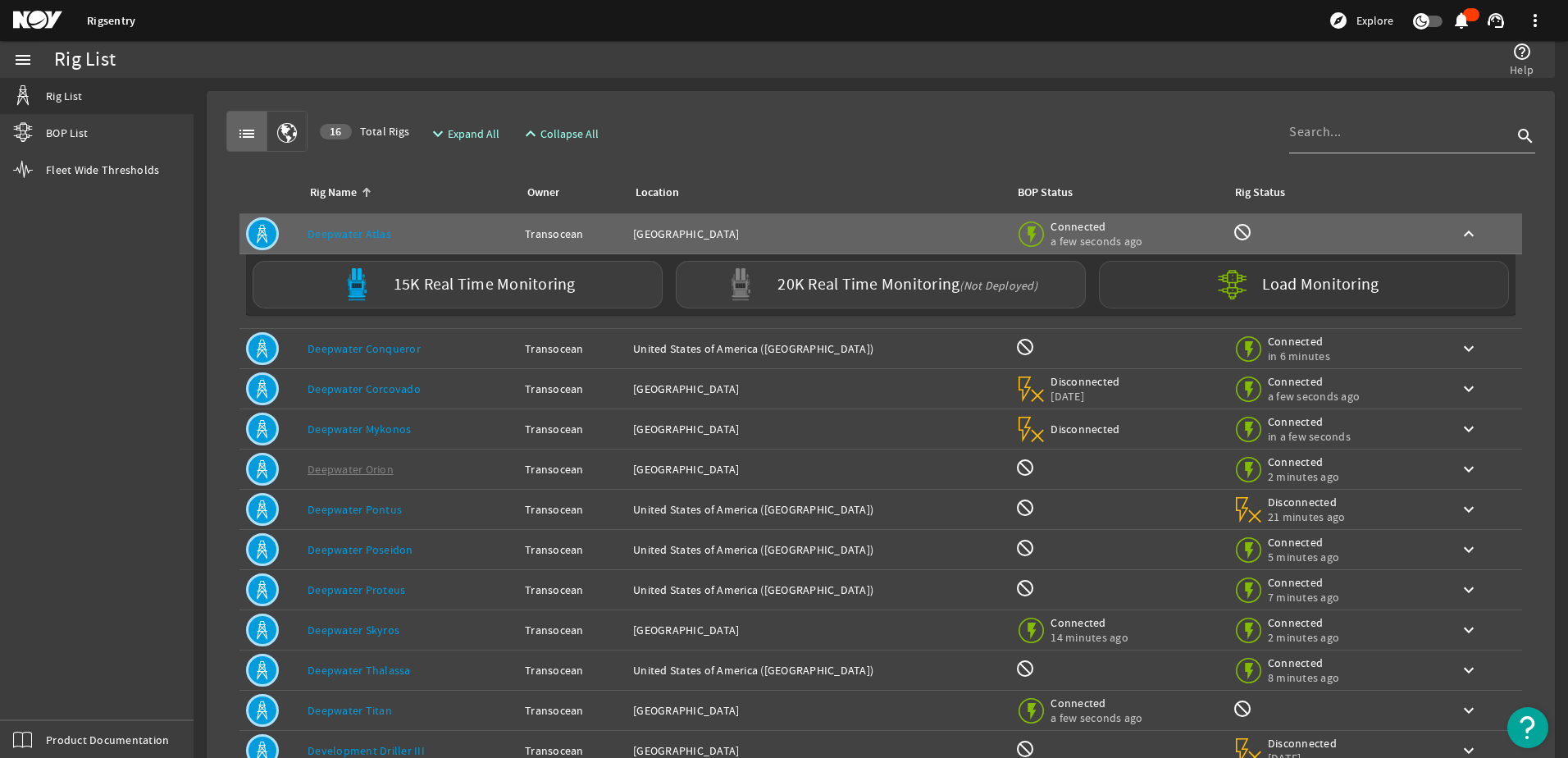
click at [1285, 285] on label "Load Monitoring" at bounding box center [1320, 285] width 117 height 17
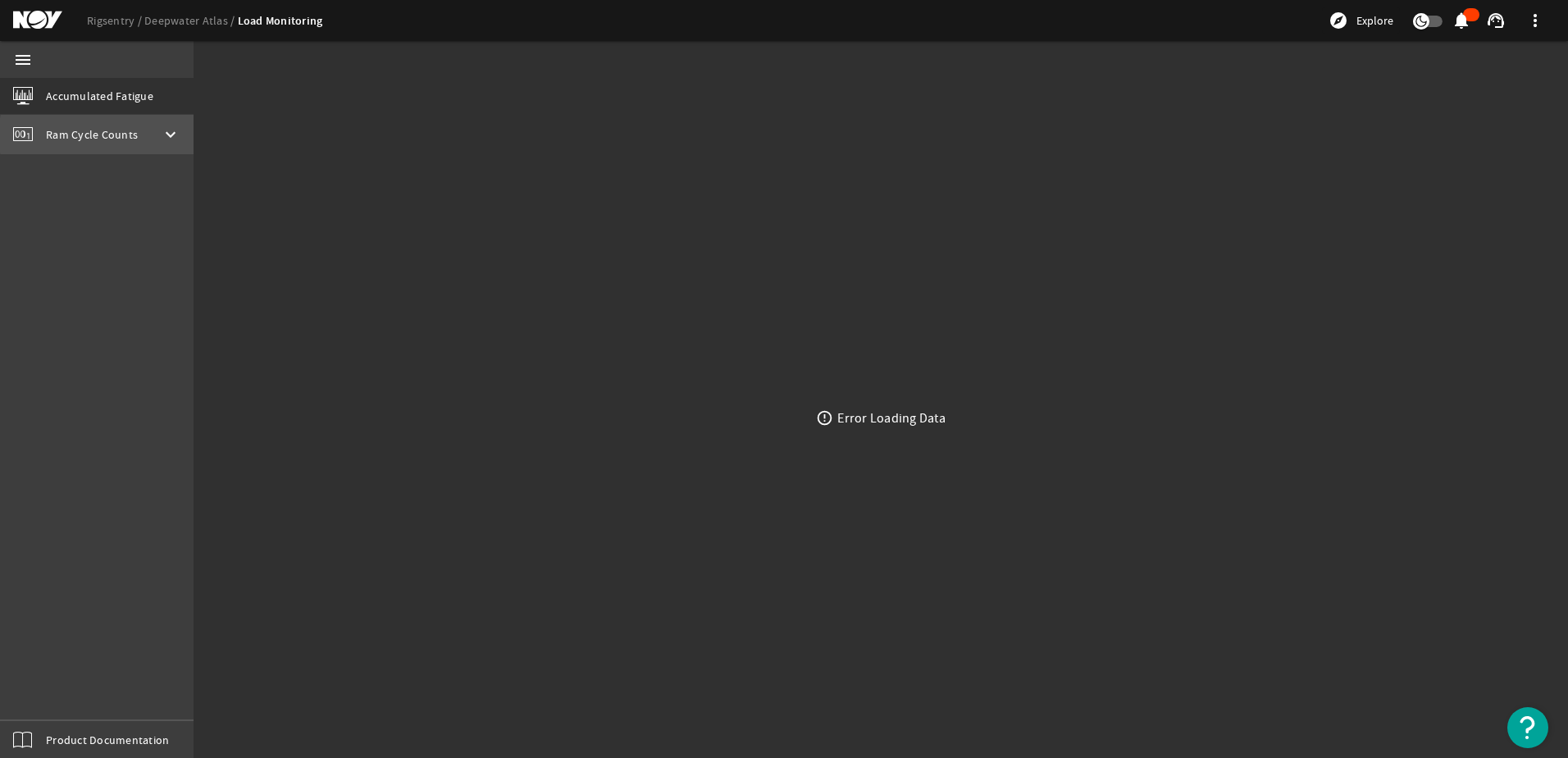
click at [171, 136] on mat-icon "keyboard_arrow_down" at bounding box center [170, 134] width 20 height 20
click at [110, 168] on b "LowerStack1" at bounding box center [98, 171] width 65 height 17
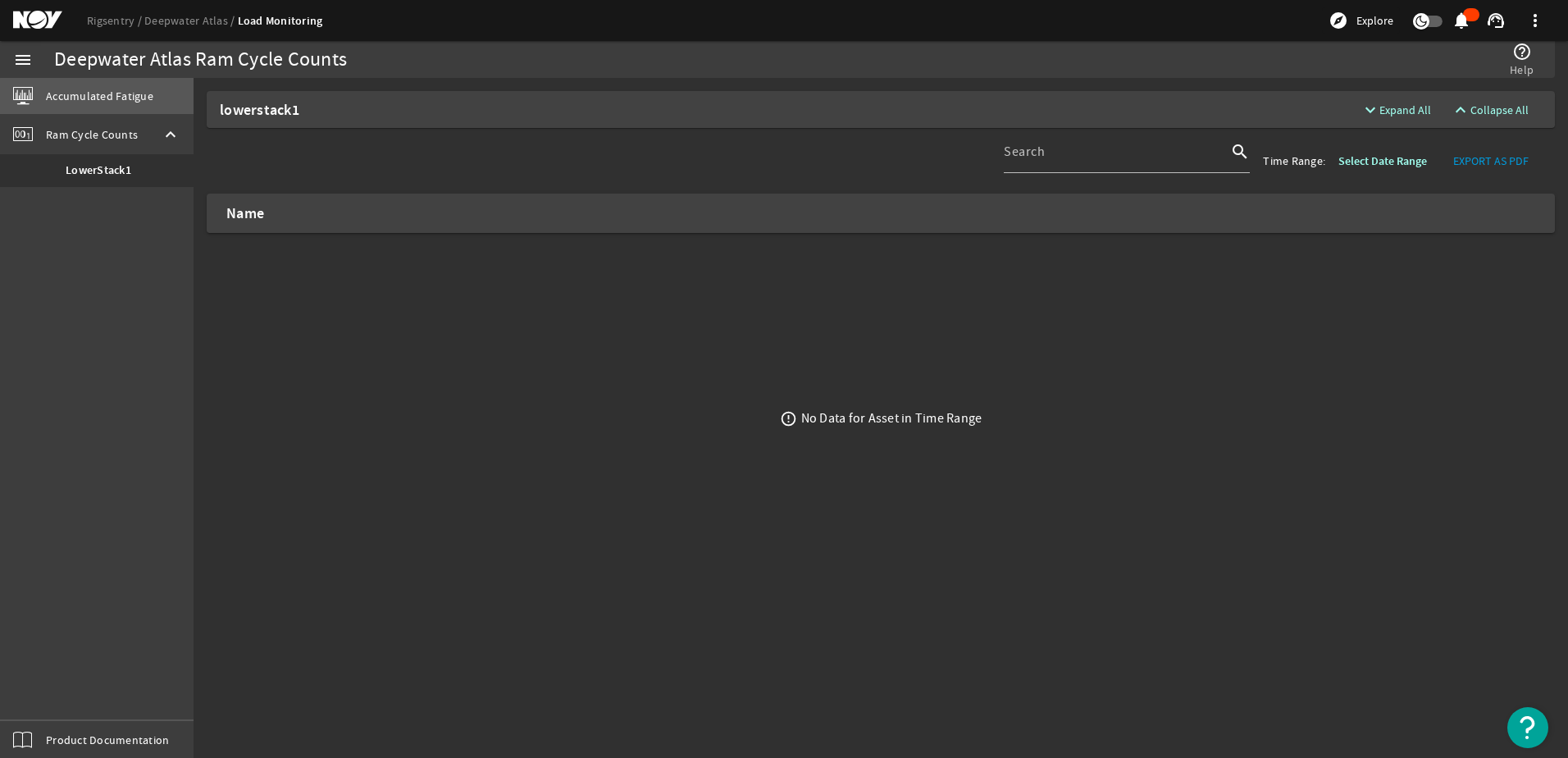
click at [107, 97] on span "Accumulated Fatigue" at bounding box center [99, 96] width 107 height 17
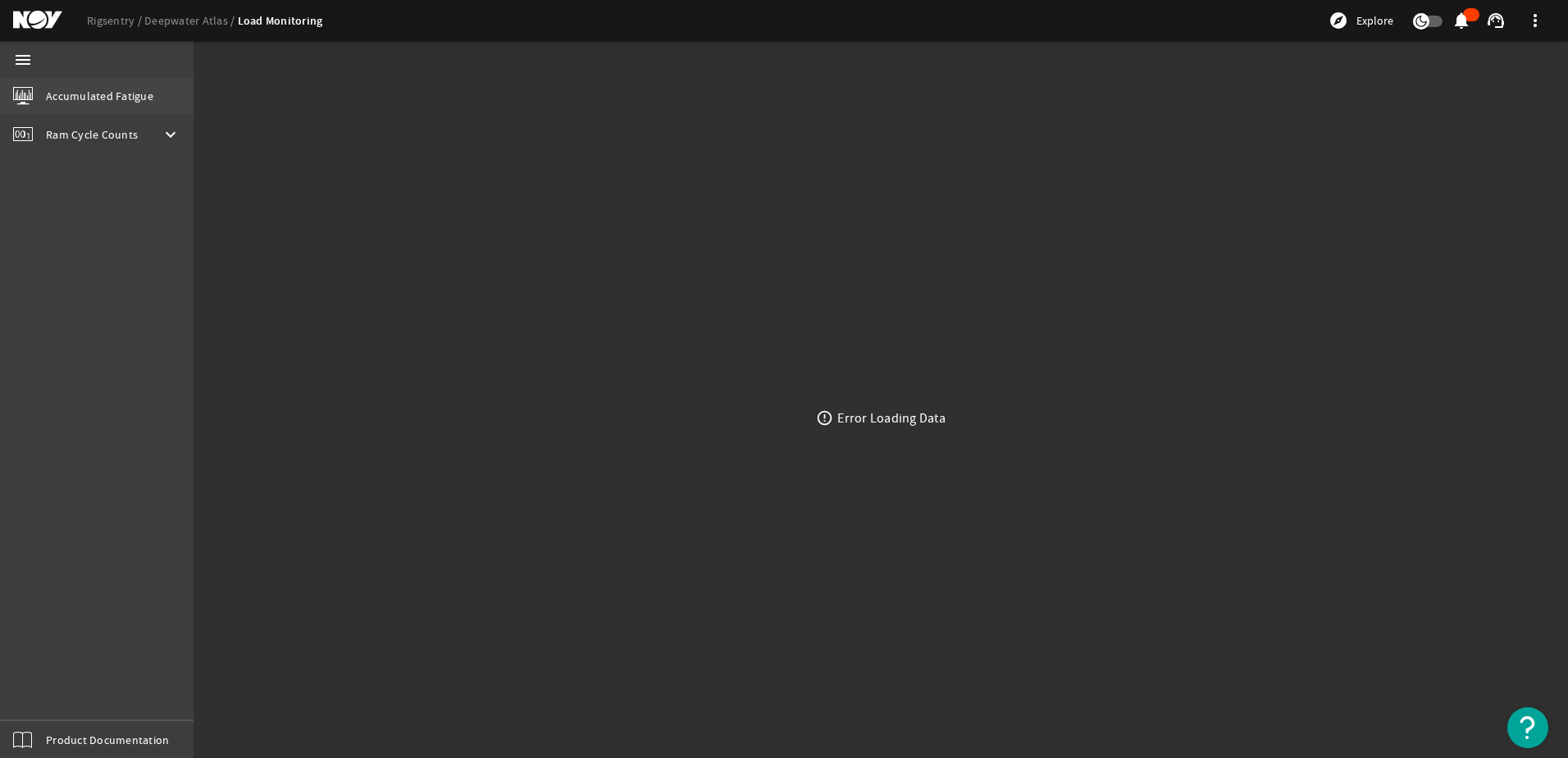
click at [155, 97] on link "Accumulated Fatigue" at bounding box center [96, 95] width 193 height 36
click at [82, 95] on span "Accumulated Fatigue" at bounding box center [99, 96] width 107 height 17
click at [84, 133] on span "Ram Cycle Counts" at bounding box center [92, 133] width 92 height 17
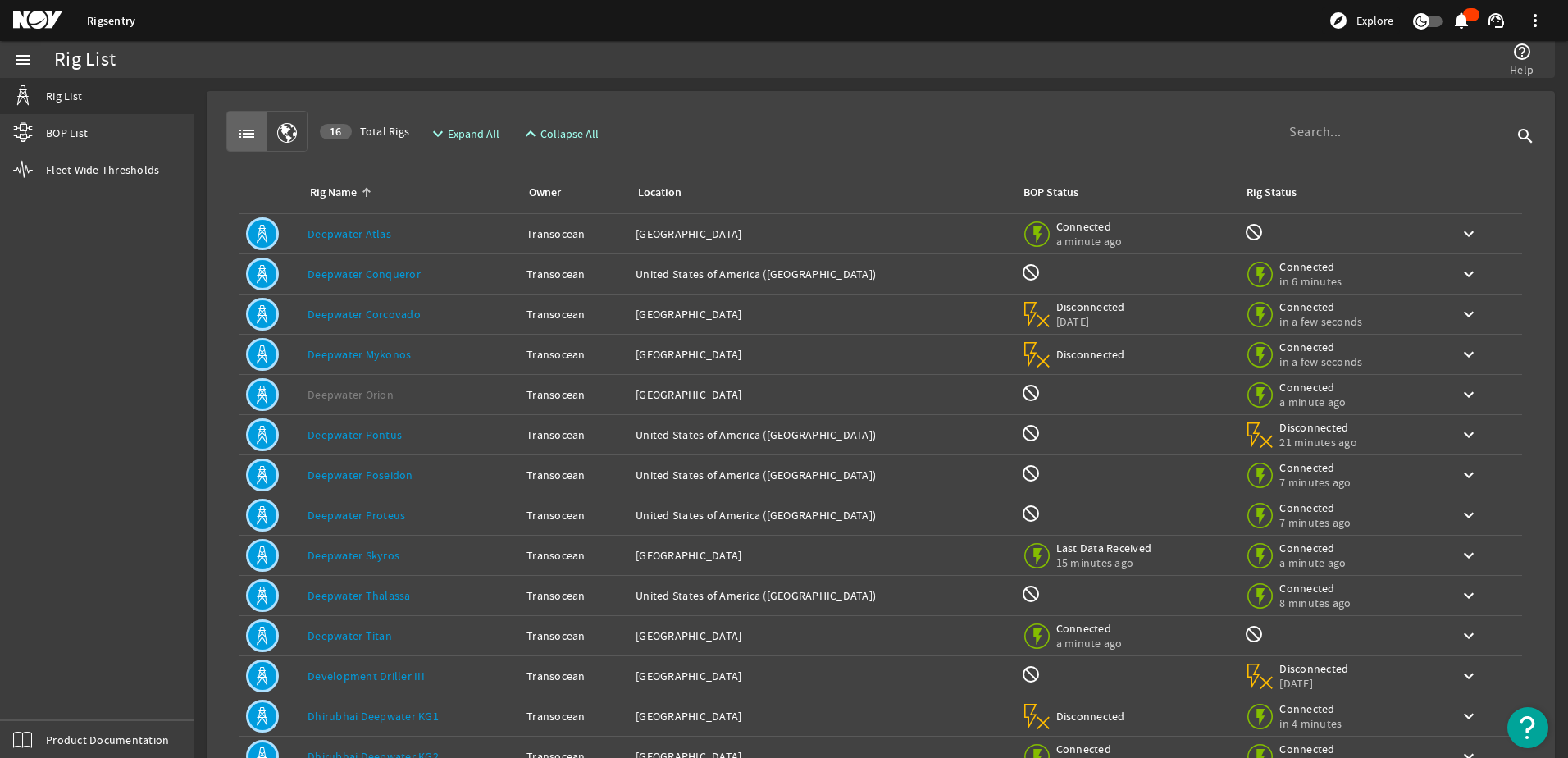
click at [350, 232] on link "Deepwater Atlas" at bounding box center [349, 234] width 84 height 15
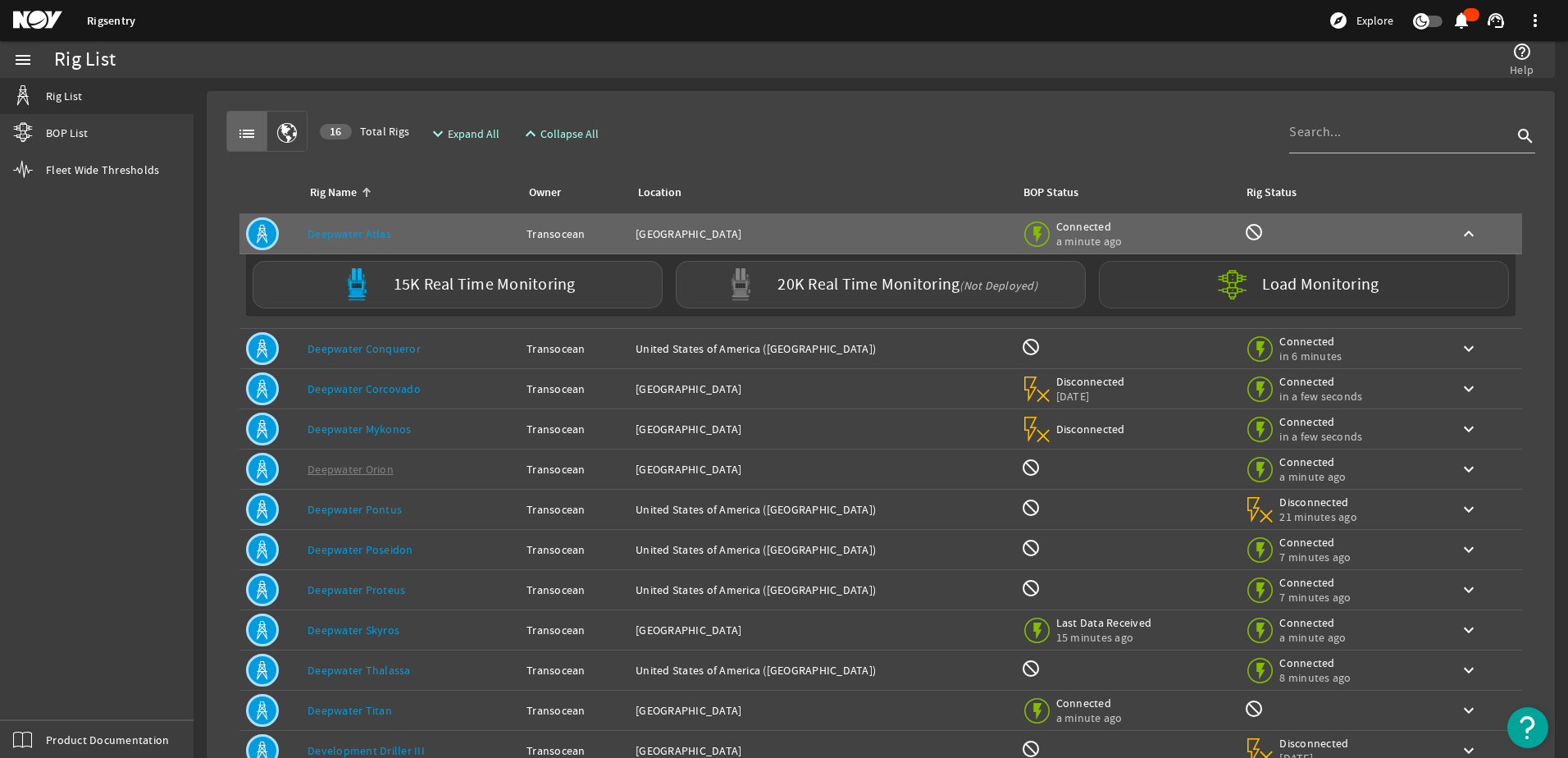
click at [1281, 290] on label "Load Monitoring" at bounding box center [1320, 285] width 117 height 17
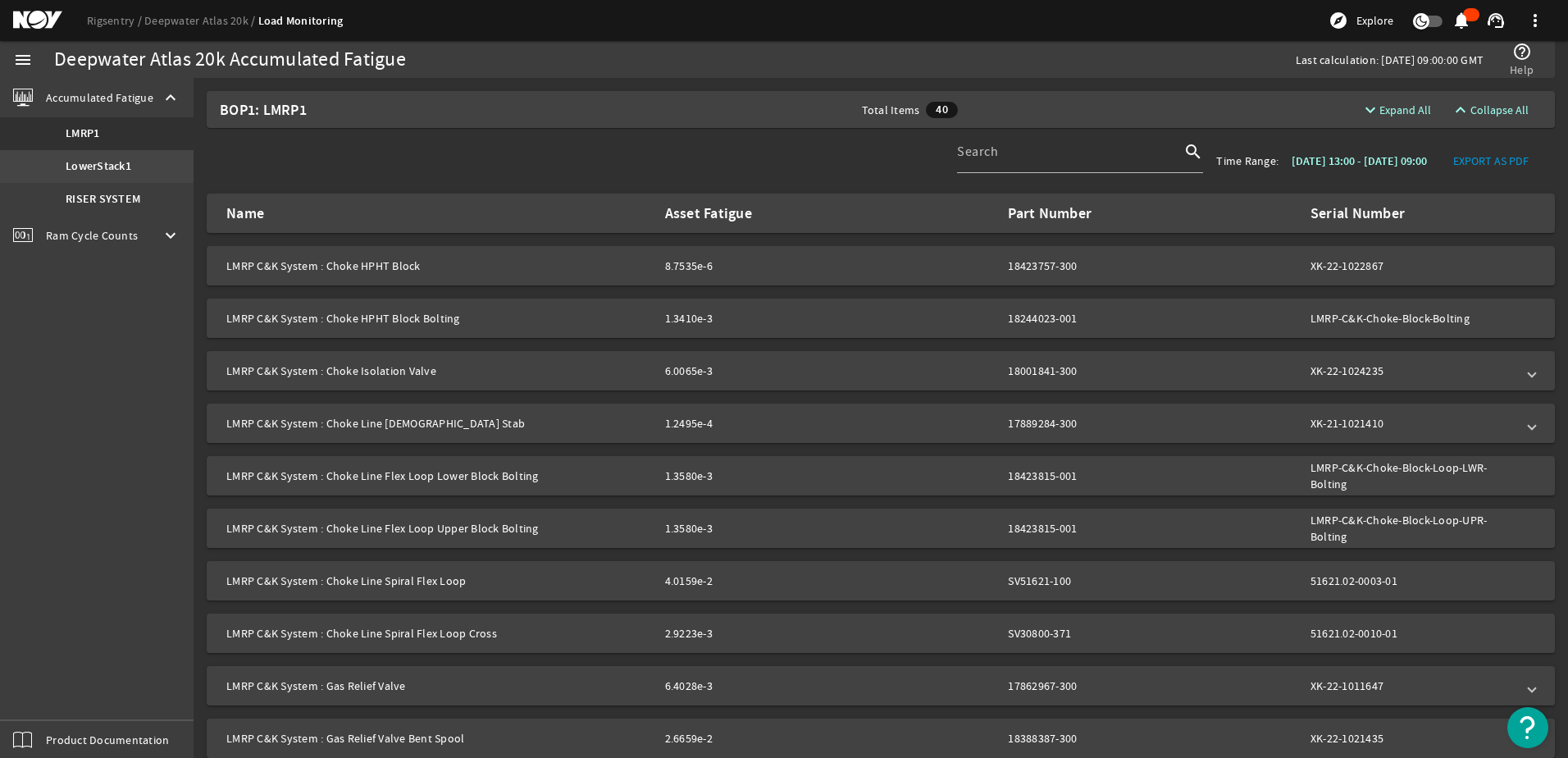
click at [110, 164] on b "LowerStack1" at bounding box center [98, 166] width 65 height 17
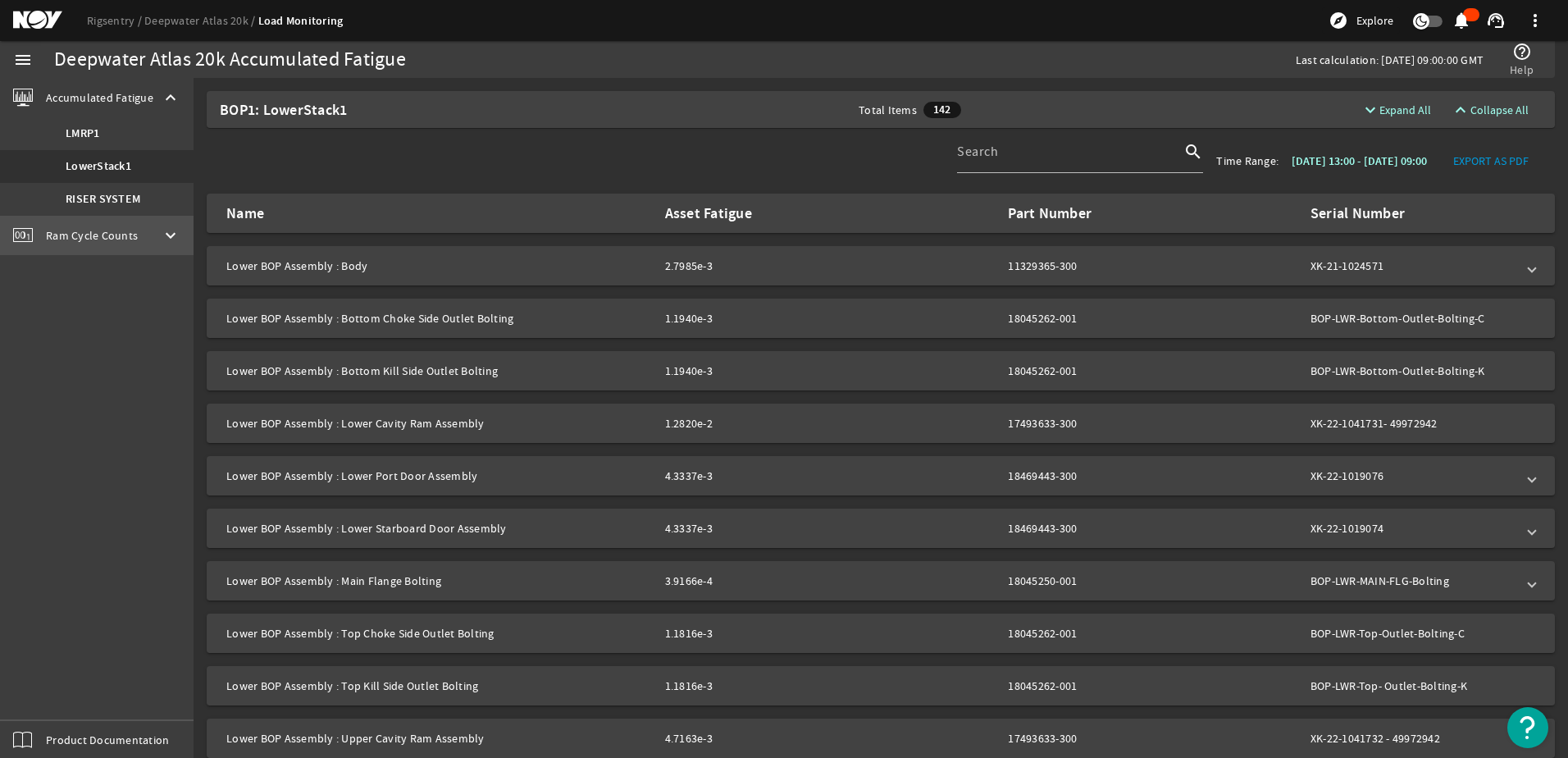
click at [111, 238] on span "Ram Cycle Counts" at bounding box center [92, 236] width 92 height 17
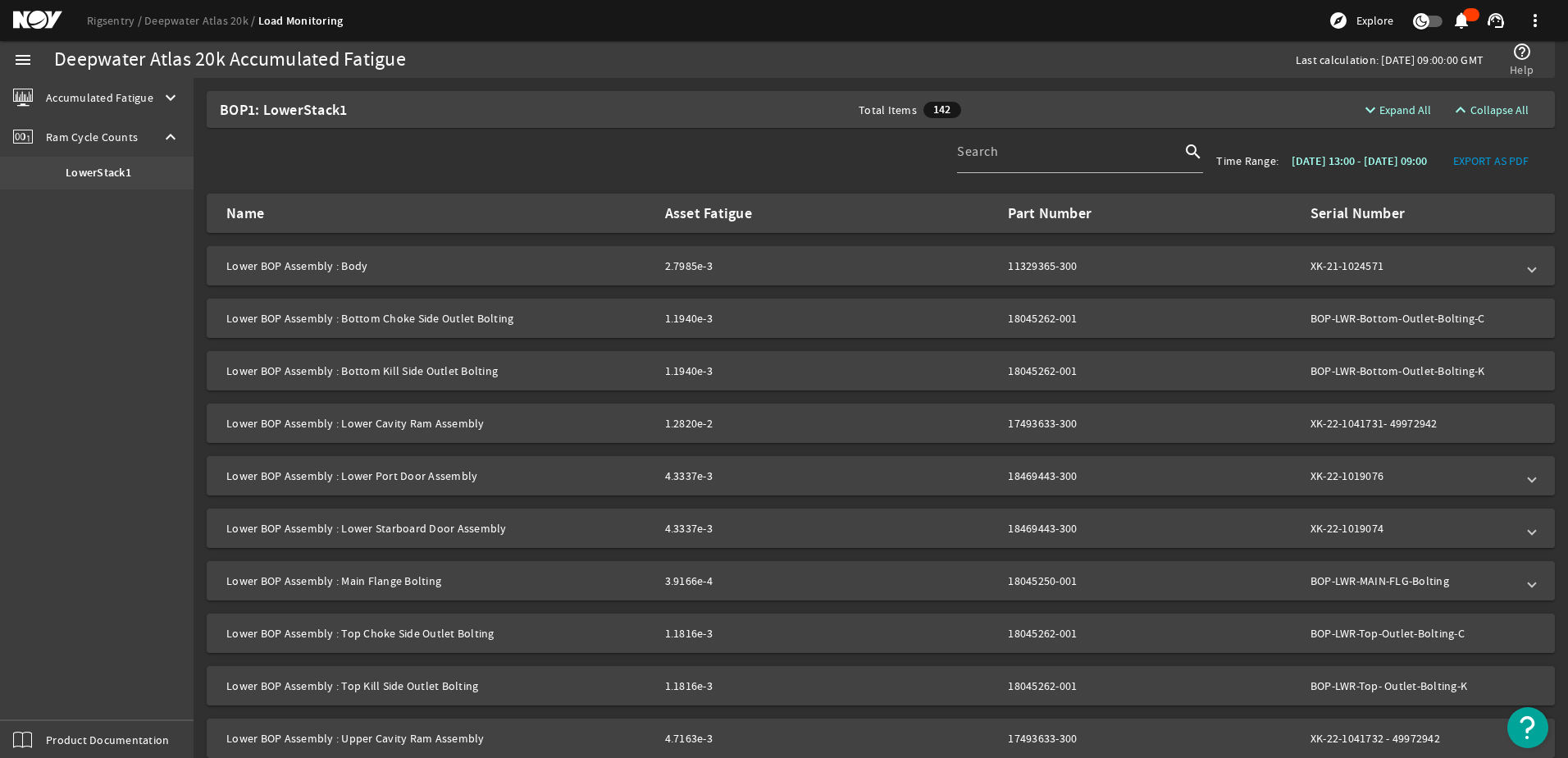
click at [104, 171] on b "LowerStack1" at bounding box center [98, 173] width 65 height 17
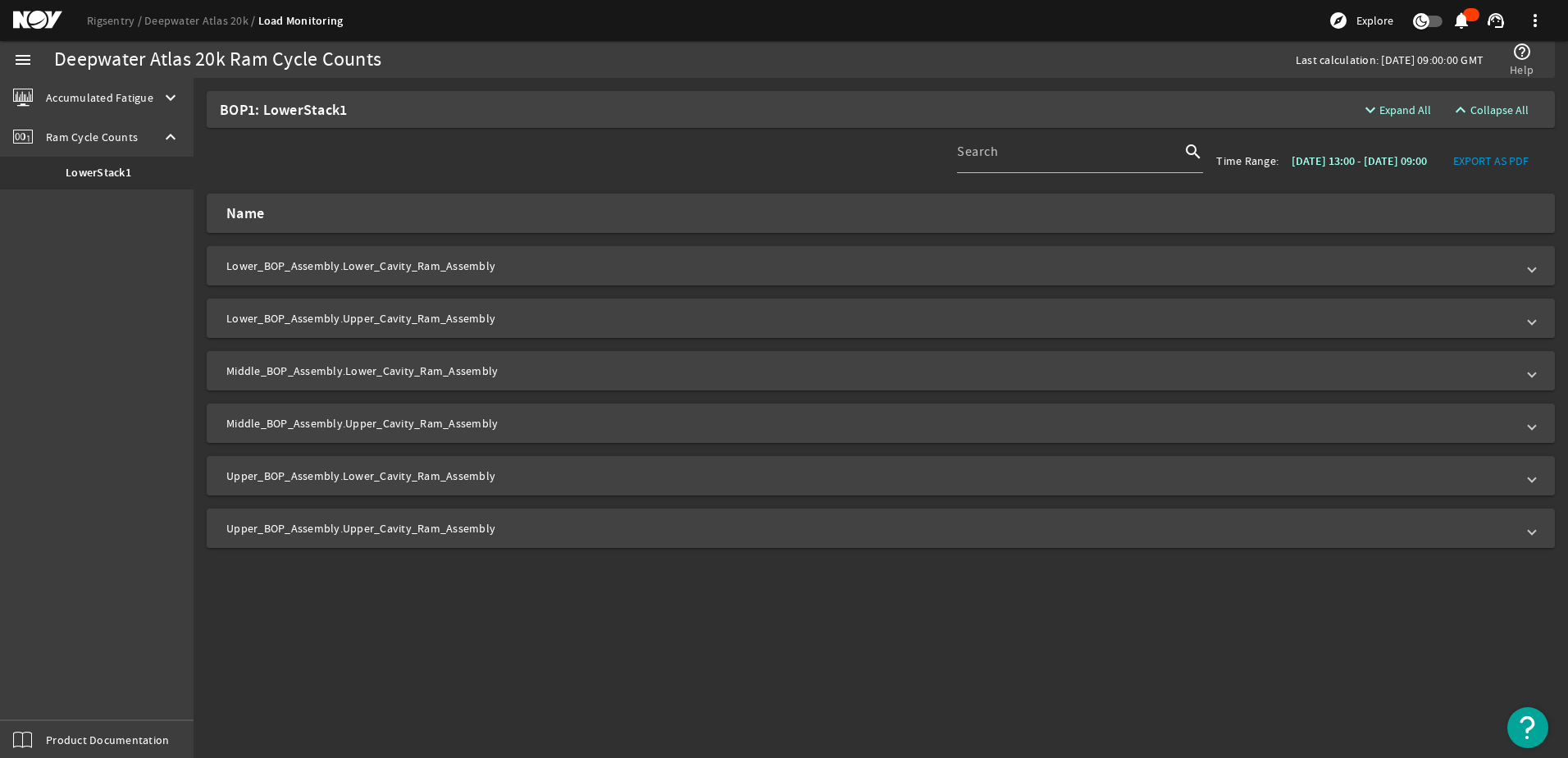
click at [445, 525] on mat-panel-title "Upper_BOP_Assembly.Upper_Cavity_Ram_Assembly" at bounding box center [871, 528] width 1290 height 17
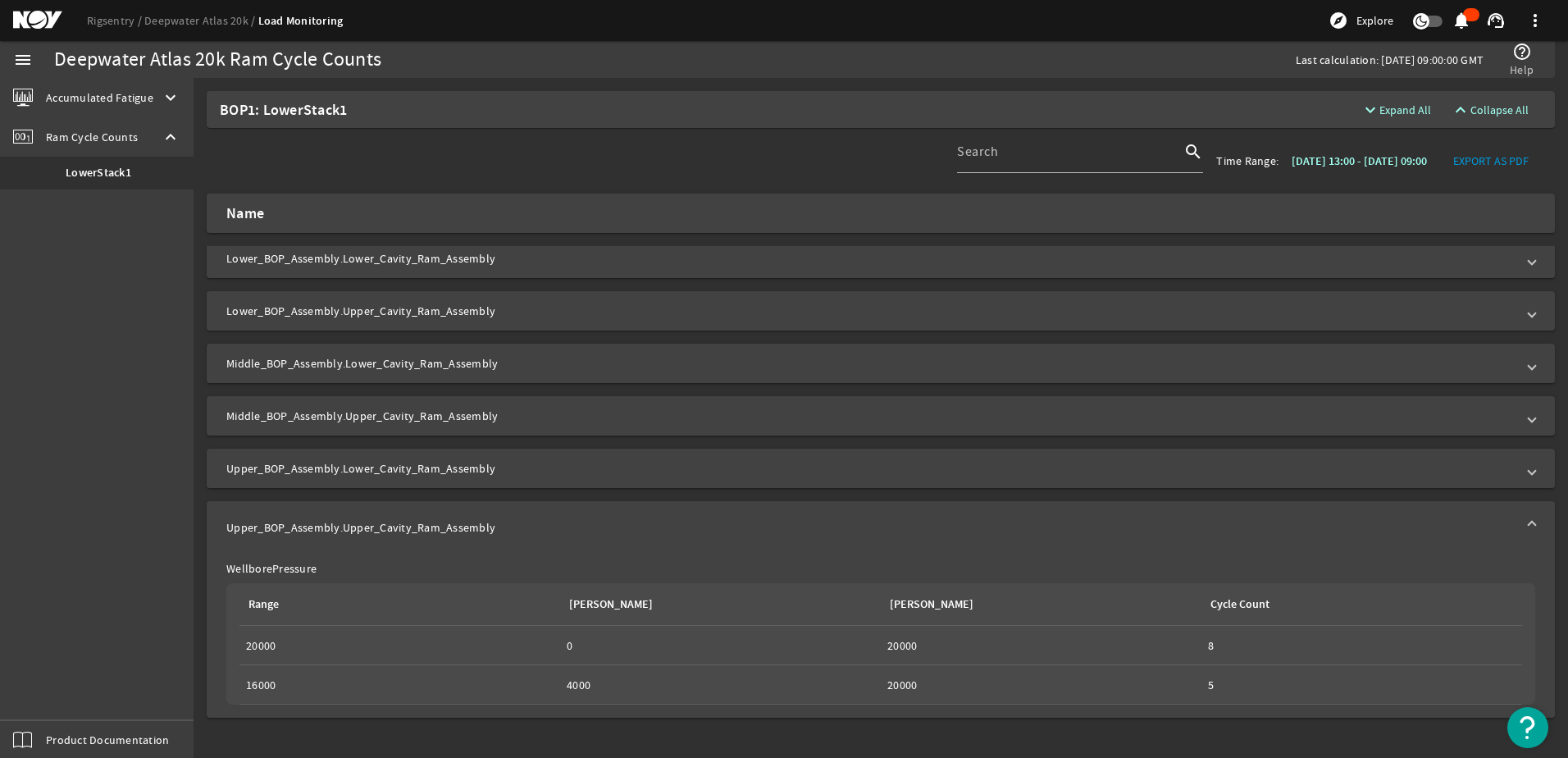
scroll to position [10, 0]
click at [1420, 19] on icon "button" at bounding box center [1421, 22] width 11 height 11
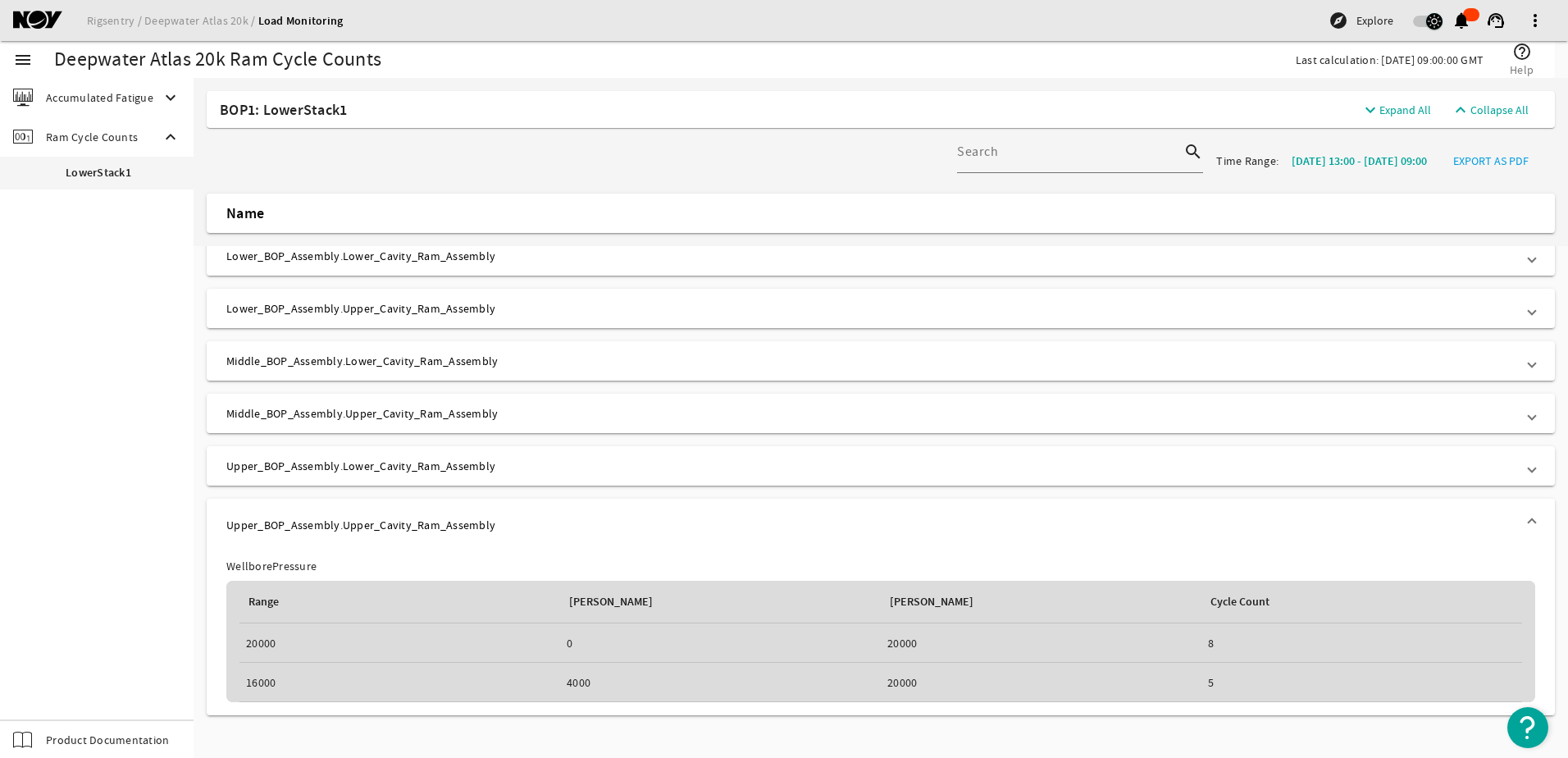
click at [1420, 19] on span "button" at bounding box center [1428, 21] width 30 height 11
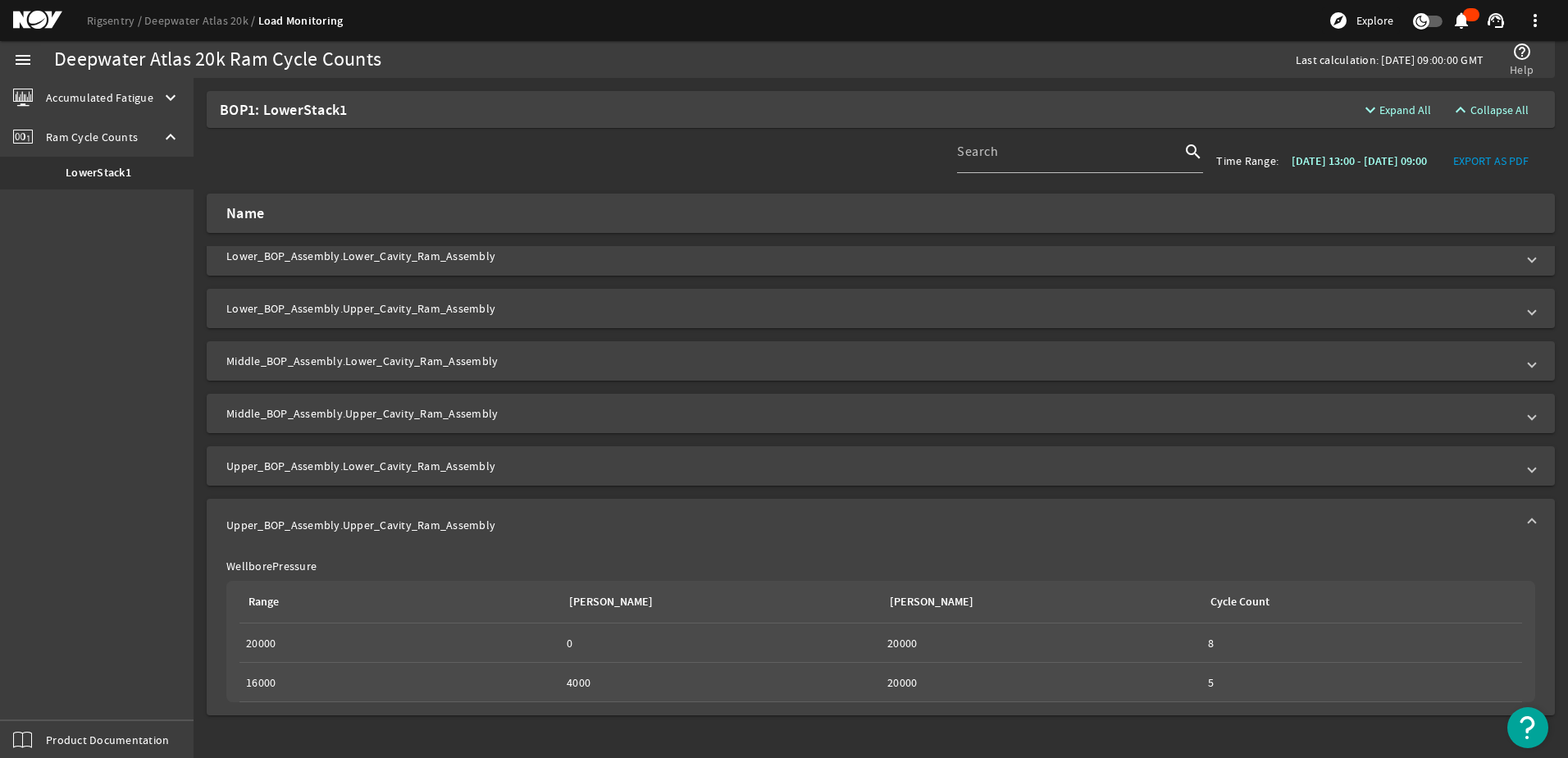
click at [1492, 23] on mat-icon "support_agent" at bounding box center [1495, 20] width 20 height 20
click at [1492, 23] on div at bounding box center [784, 379] width 1568 height 758
click at [1537, 21] on span at bounding box center [1535, 21] width 39 height 39
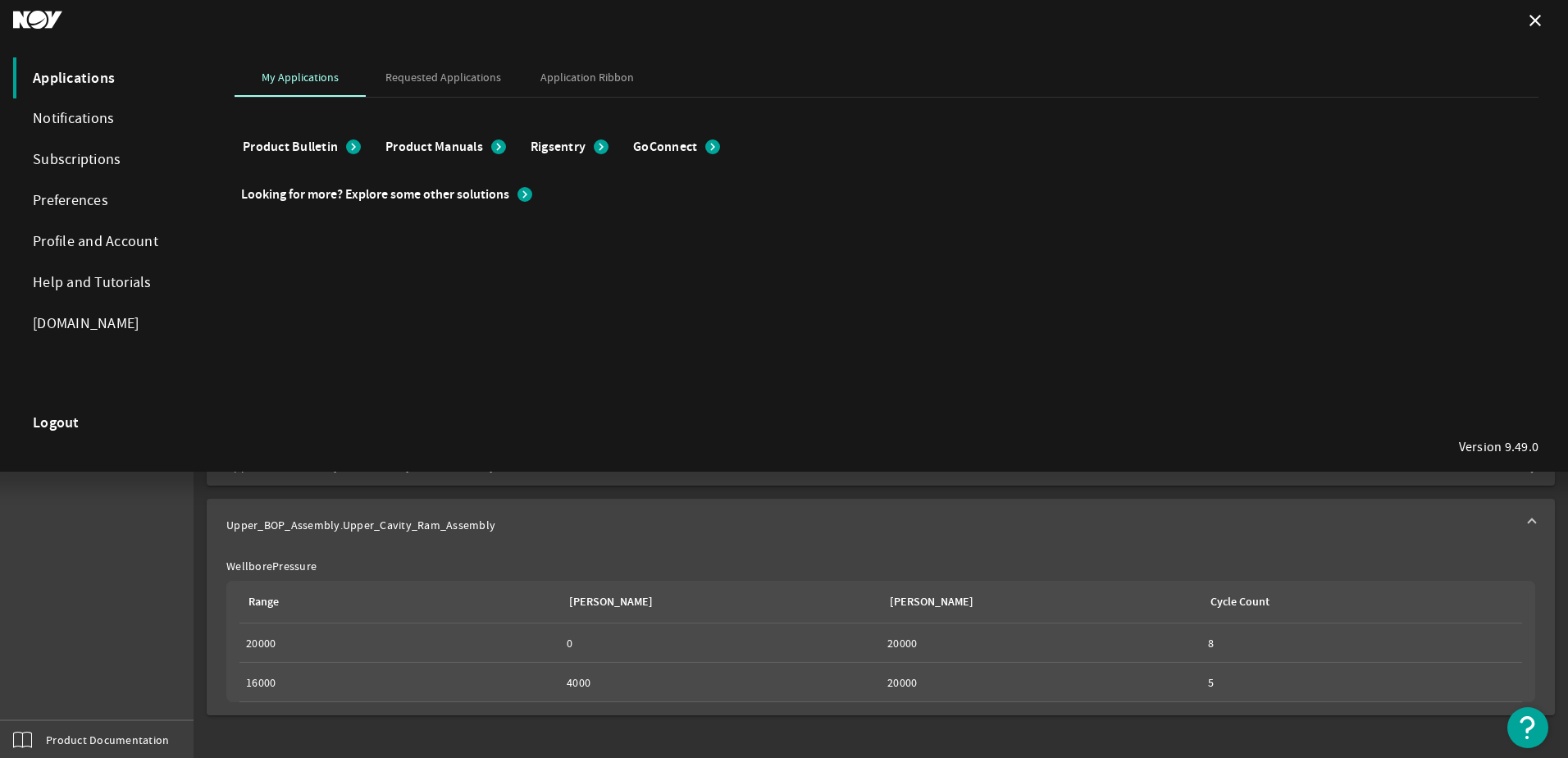
click at [48, 425] on strong "Logout" at bounding box center [56, 422] width 47 height 17
